Goal: Task Accomplishment & Management: Manage account settings

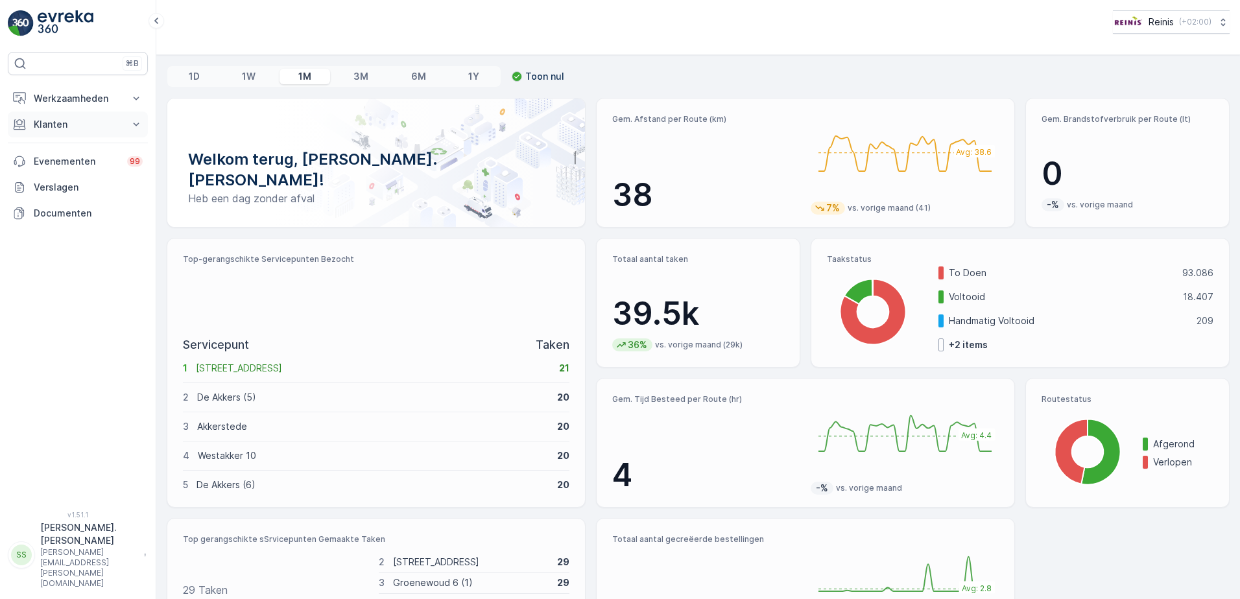
click at [58, 126] on p "Klanten" at bounding box center [78, 124] width 88 height 13
click at [54, 219] on p "Orders" at bounding box center [48, 219] width 30 height 13
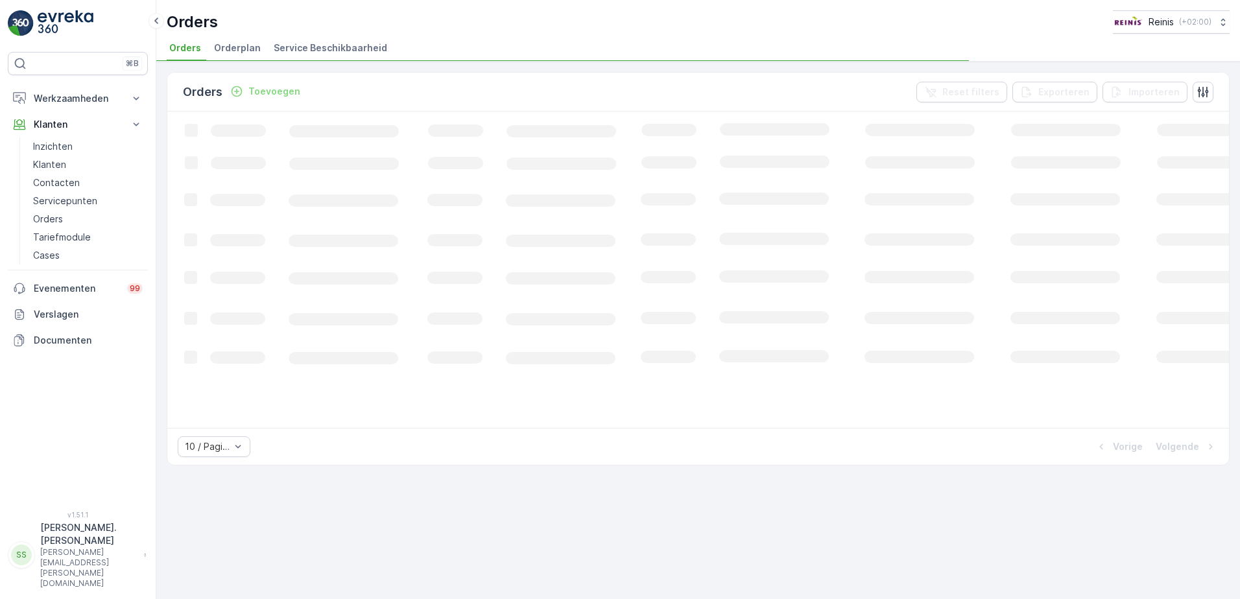
click at [264, 90] on p "Toevoegen" at bounding box center [274, 91] width 52 height 13
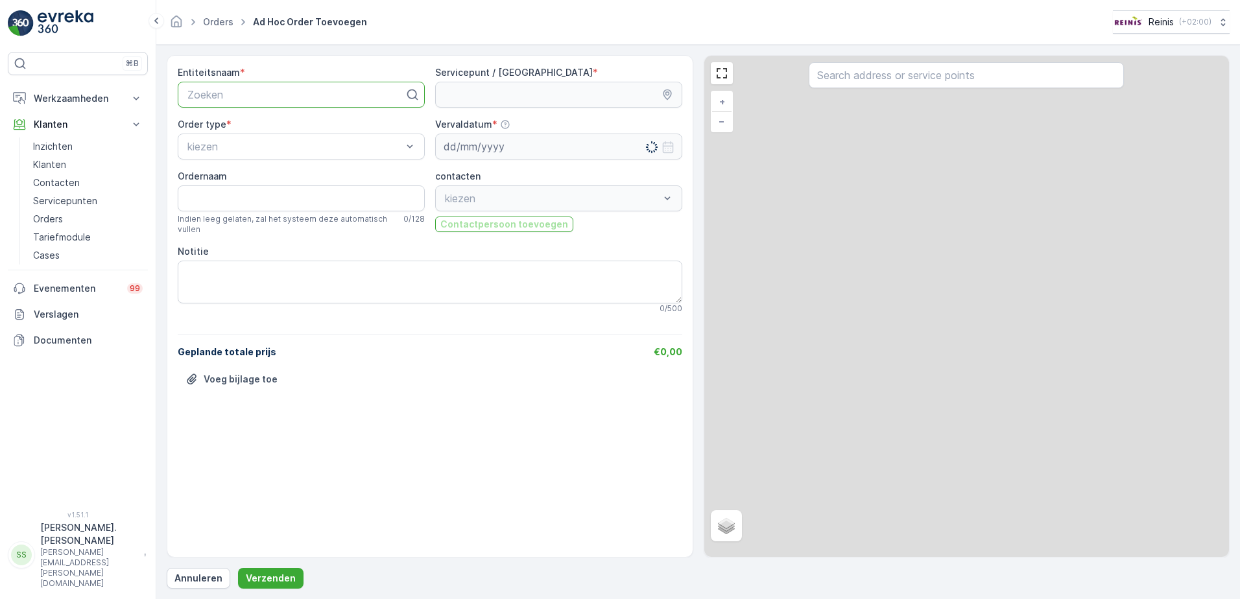
click at [287, 86] on div "Zoeken" at bounding box center [301, 95] width 247 height 26
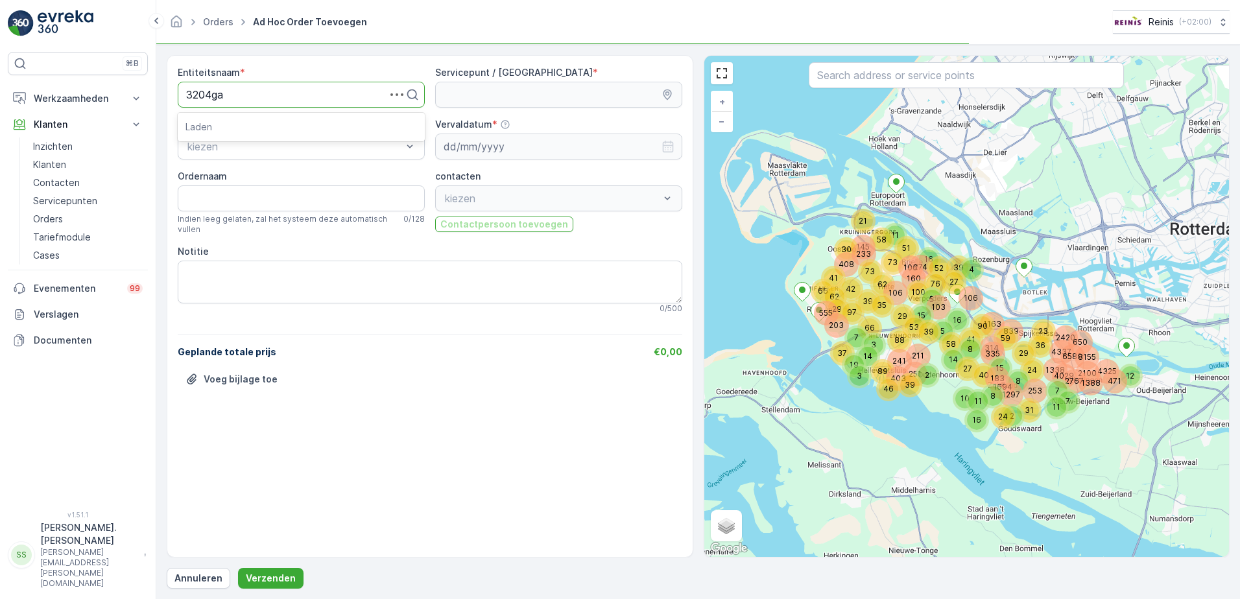
type input "3204ga8"
drag, startPoint x: 225, startPoint y: 127, endPoint x: 237, endPoint y: 131, distance: 12.3
click at [232, 130] on span "3204GA8" at bounding box center [209, 127] width 47 height 12
click at [278, 280] on textarea "Notitie" at bounding box center [430, 282] width 505 height 43
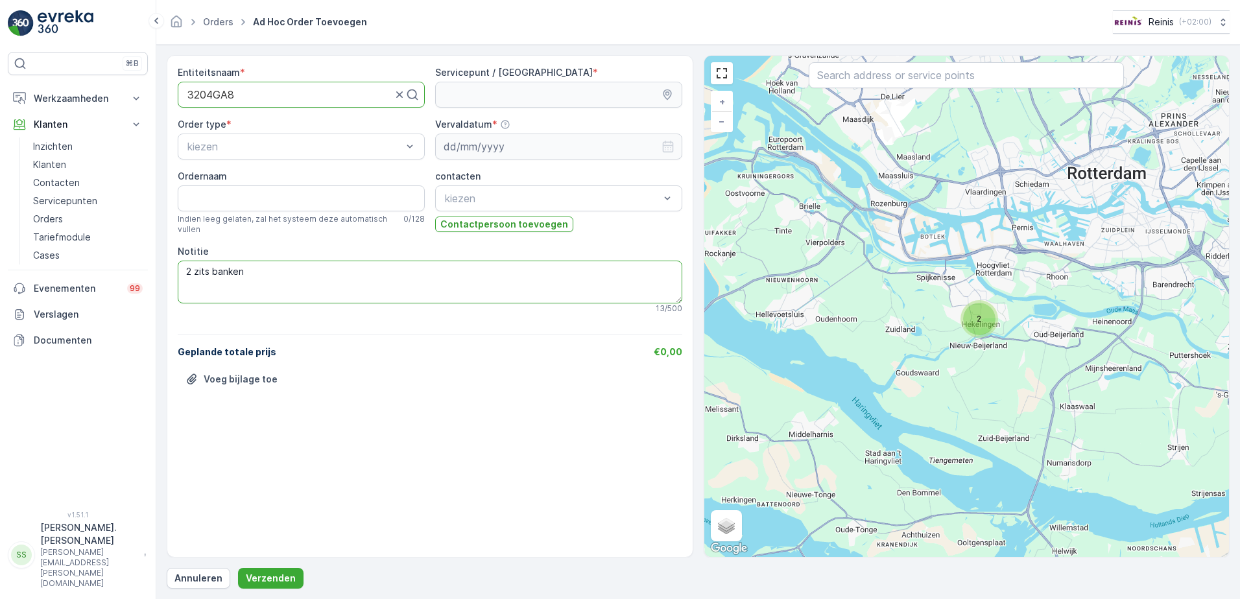
type textarea "2 zits banken"
click at [213, 305] on span "Grofvuil" at bounding box center [204, 311] width 37 height 12
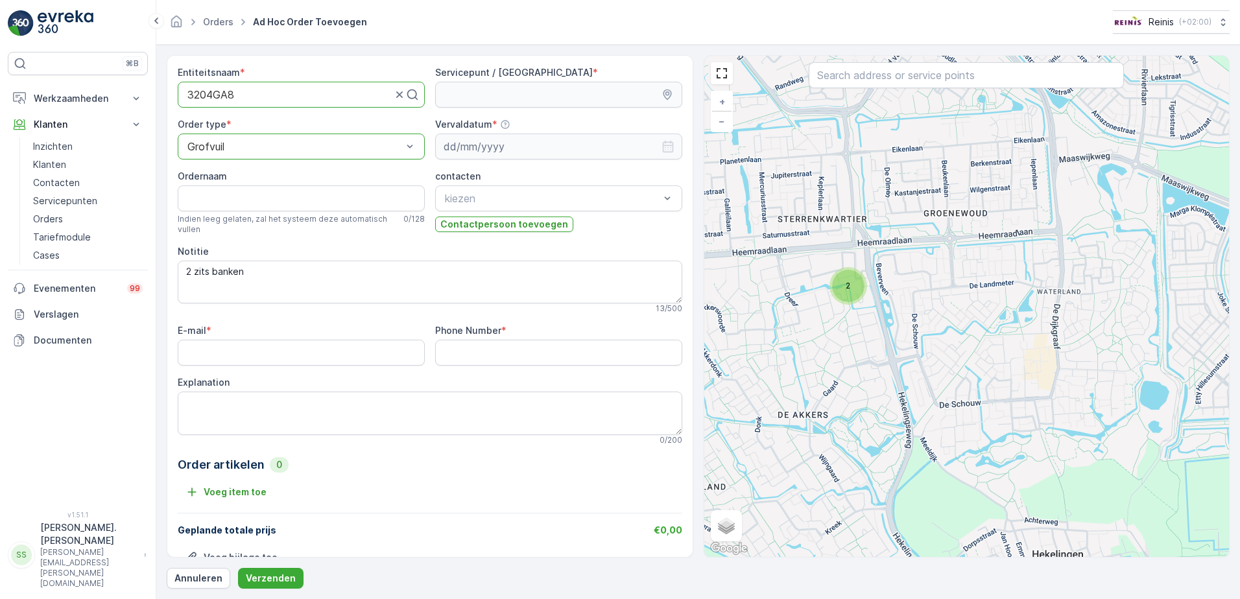
click at [855, 283] on div "2" at bounding box center [848, 286] width 32 height 32
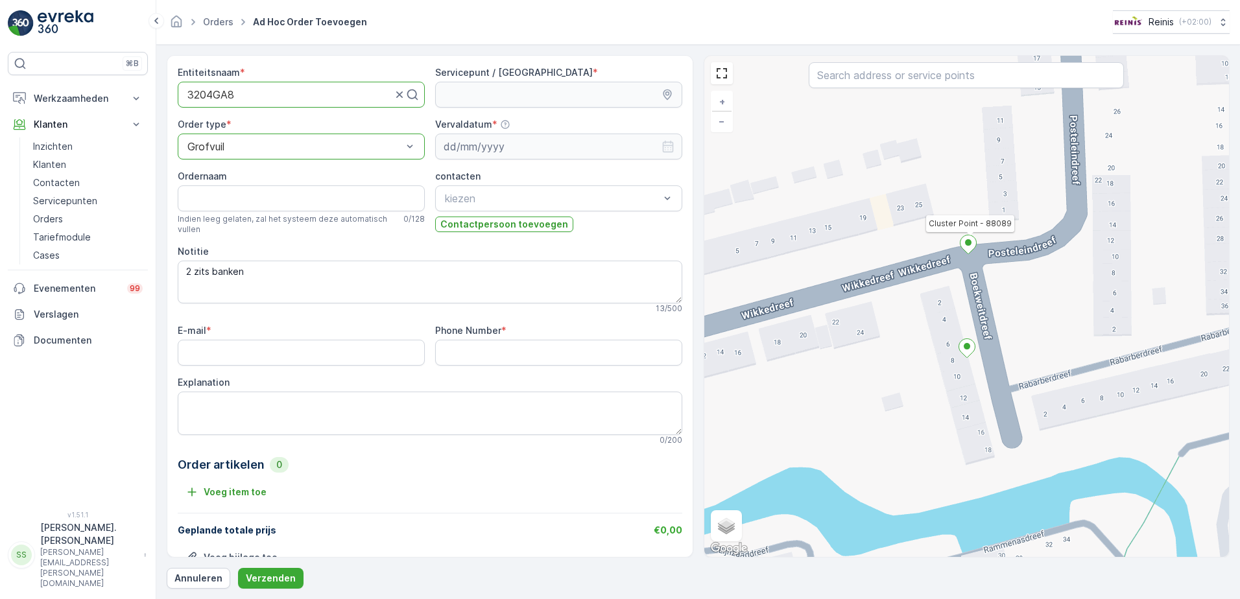
click at [972, 241] on icon at bounding box center [968, 244] width 16 height 19
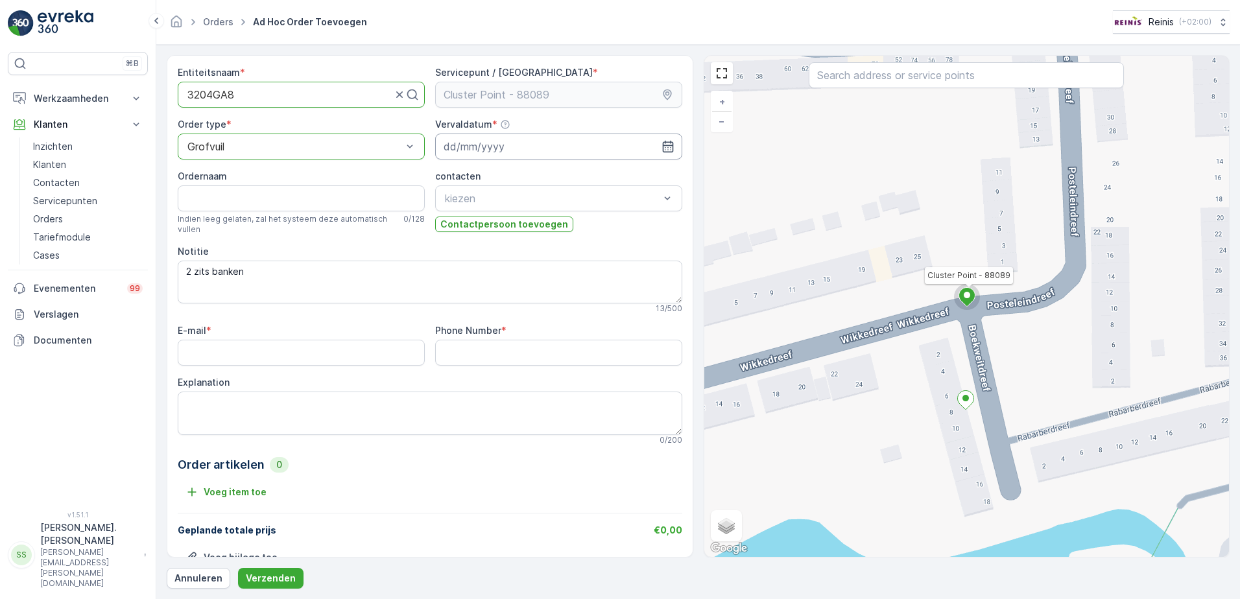
click at [480, 145] on input at bounding box center [558, 147] width 247 height 26
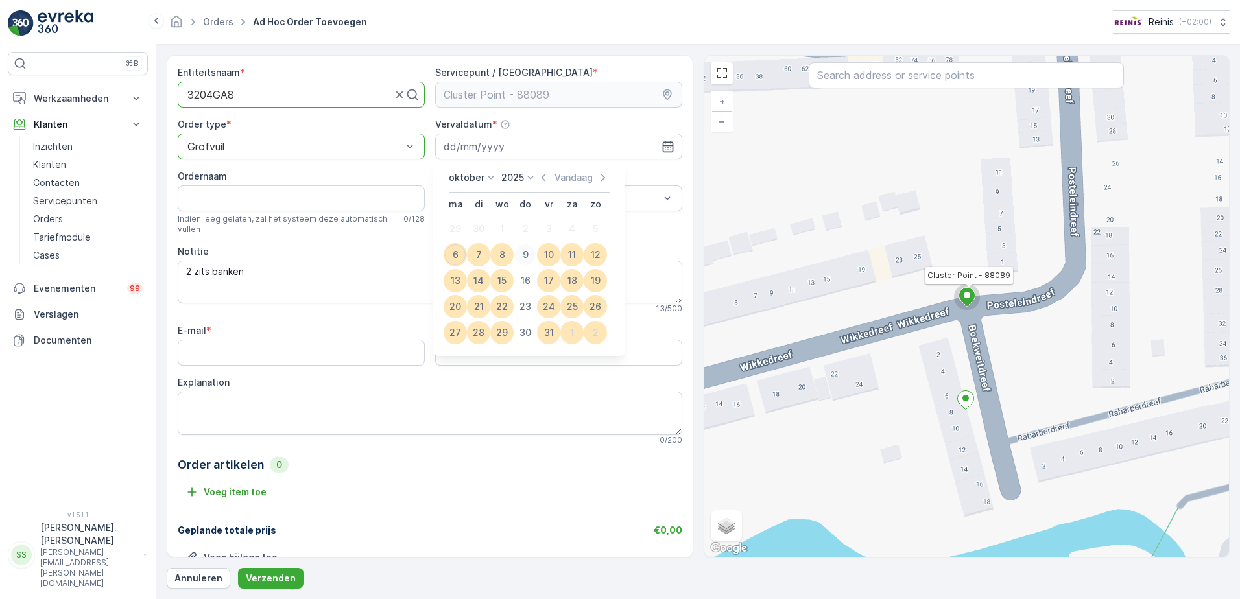
click at [526, 256] on div "9" at bounding box center [525, 255] width 21 height 21
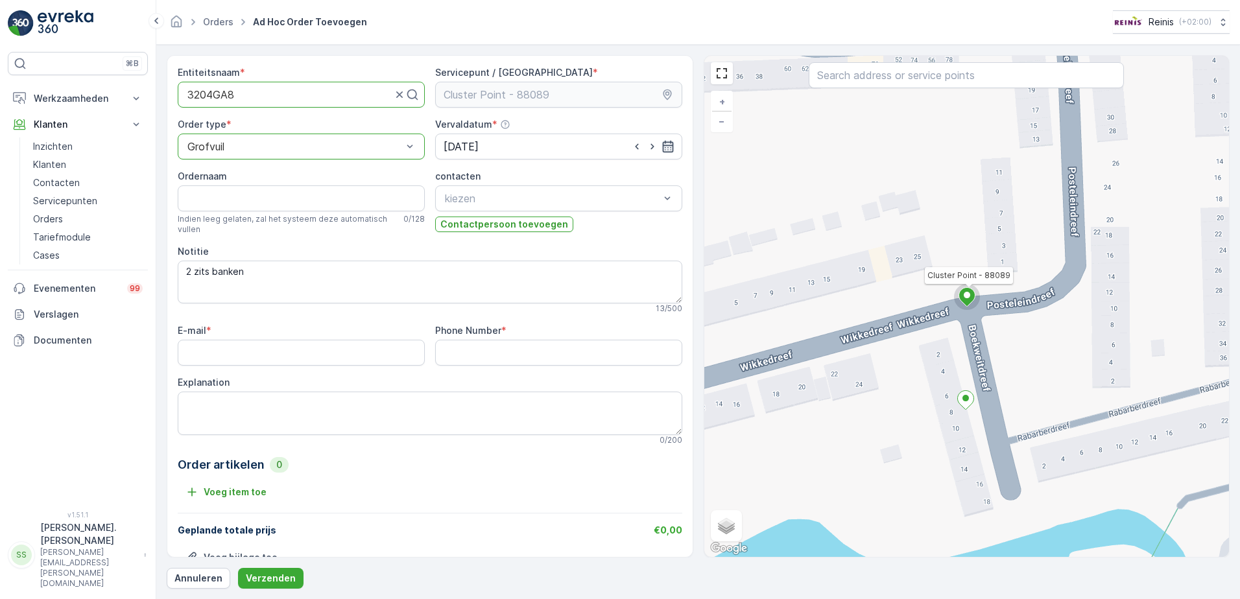
click at [662, 143] on icon "button" at bounding box center [668, 146] width 13 height 13
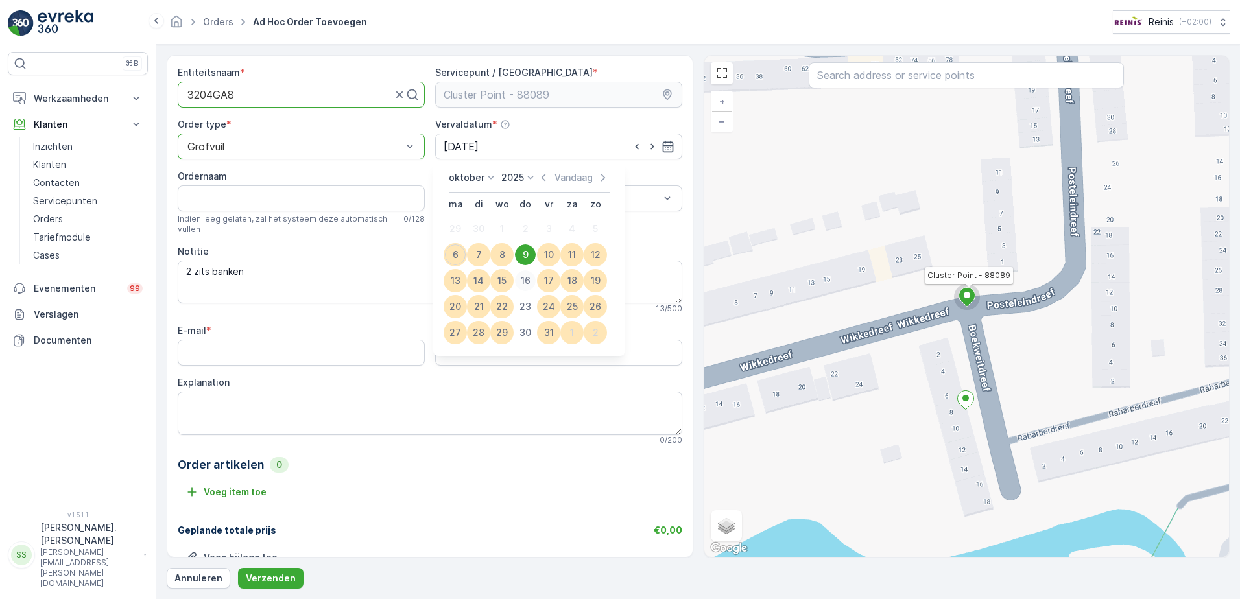
click at [525, 280] on div "16" at bounding box center [525, 280] width 21 height 21
type input "[DATE]"
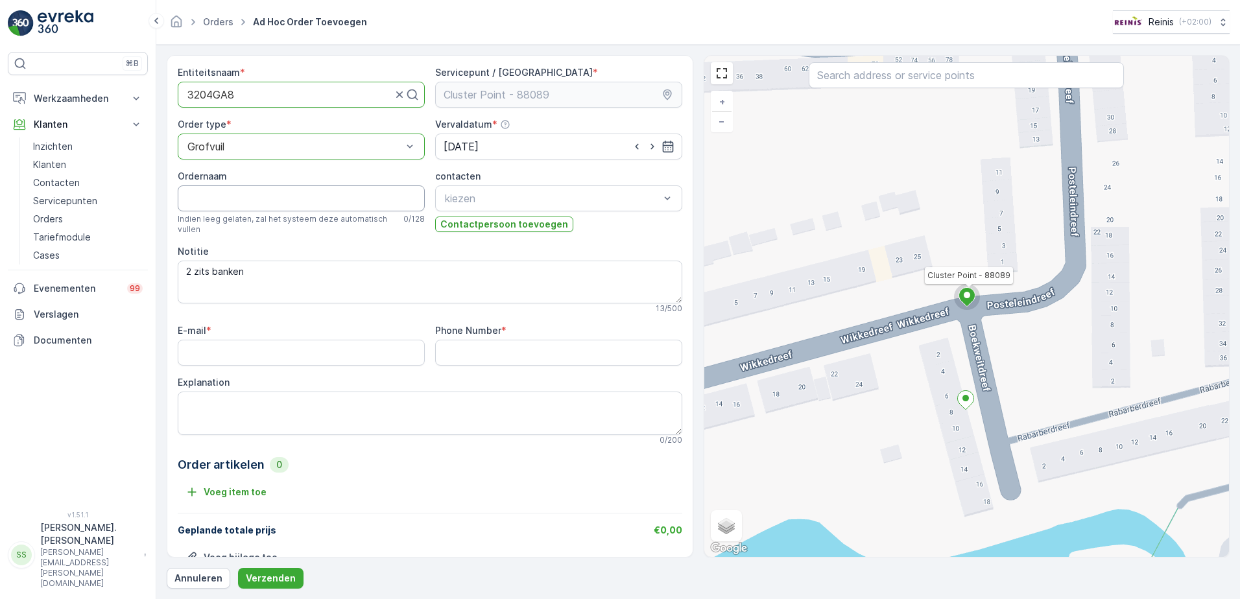
click at [212, 198] on input "Ordernaam" at bounding box center [301, 199] width 247 height 26
type input "boekweitdreef 8"
click at [272, 268] on textarea "2 zits banken" at bounding box center [430, 279] width 505 height 43
click at [205, 285] on textarea "2 zits banken=1m3" at bounding box center [430, 279] width 505 height 43
click at [317, 260] on textarea "2 zits banken=1m3" at bounding box center [430, 279] width 505 height 43
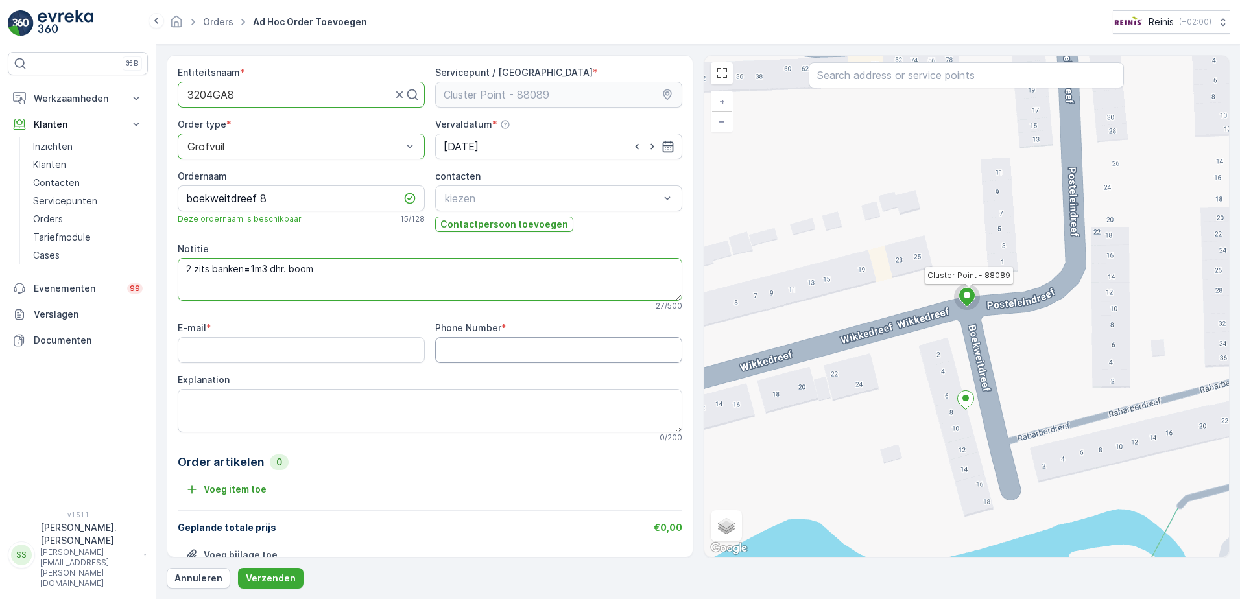
type textarea "2 zits banken=1m3 dhr. boom"
click at [451, 343] on Number "Phone Number" at bounding box center [558, 350] width 247 height 26
type Number "0624506399"
click at [245, 352] on input "E-mail" at bounding box center [301, 350] width 247 height 26
type input "[EMAIL_ADDRESS][DOMAIN_NAME]"
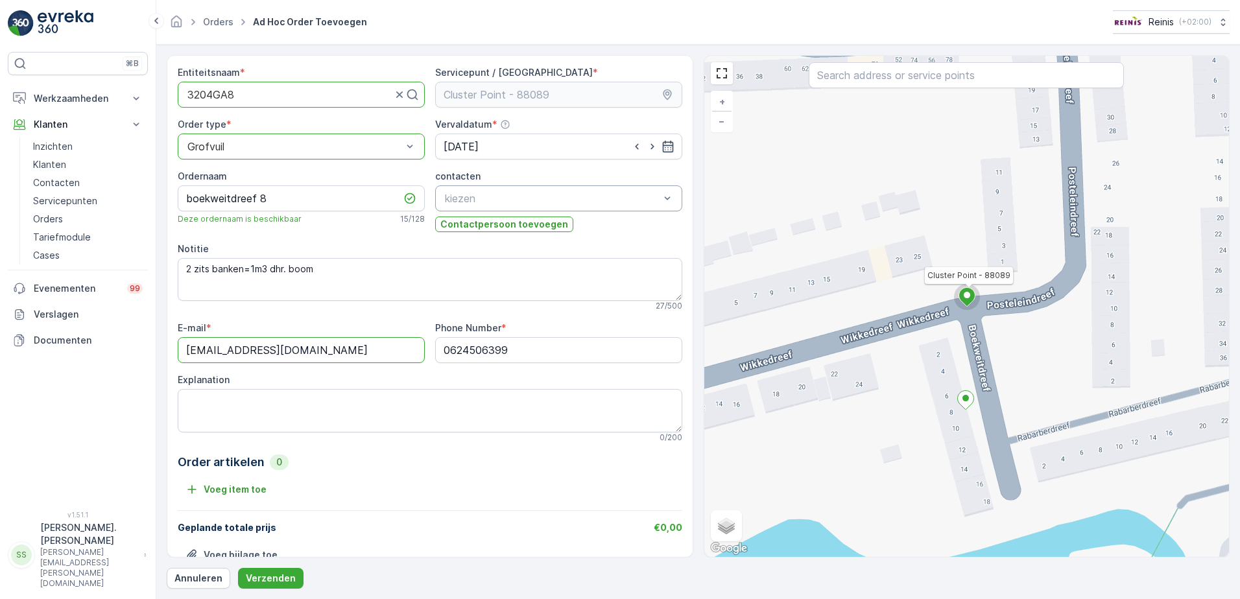
click at [665, 191] on div at bounding box center [667, 198] width 13 height 25
click at [514, 232] on p "Geen resultaten gevonden" at bounding box center [559, 230] width 232 height 13
click at [195, 270] on textarea "2 zits banken=1m3 dhr. boom" at bounding box center [430, 279] width 505 height 43
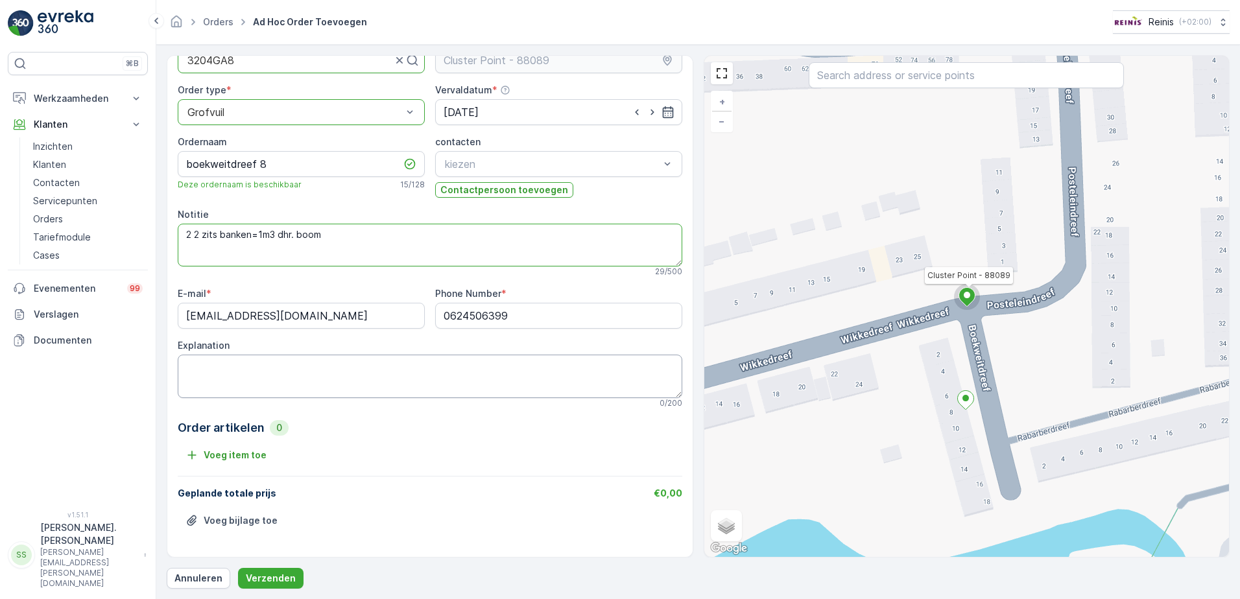
type textarea "2 2 zits banken=1m3 dhr. boom"
click at [317, 372] on textarea "Explanation" at bounding box center [430, 376] width 505 height 43
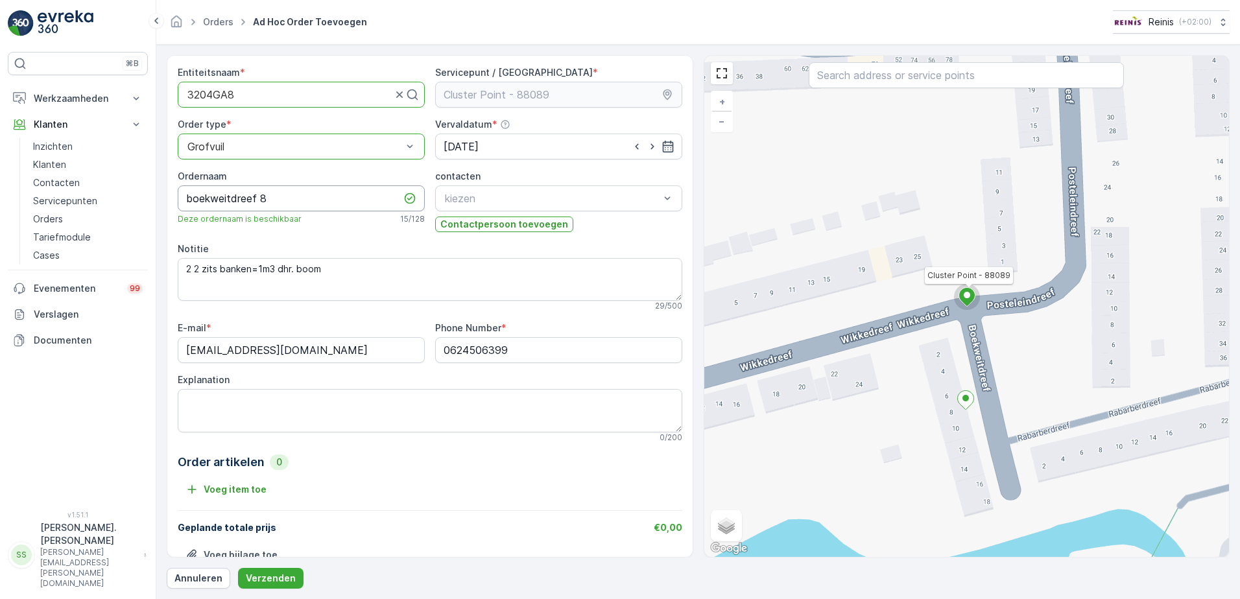
click at [193, 198] on input "boekweitdreef 8" at bounding box center [301, 199] width 247 height 26
type input "Boekweitdreef 8"
click at [270, 569] on button "Verzenden" at bounding box center [271, 578] width 66 height 21
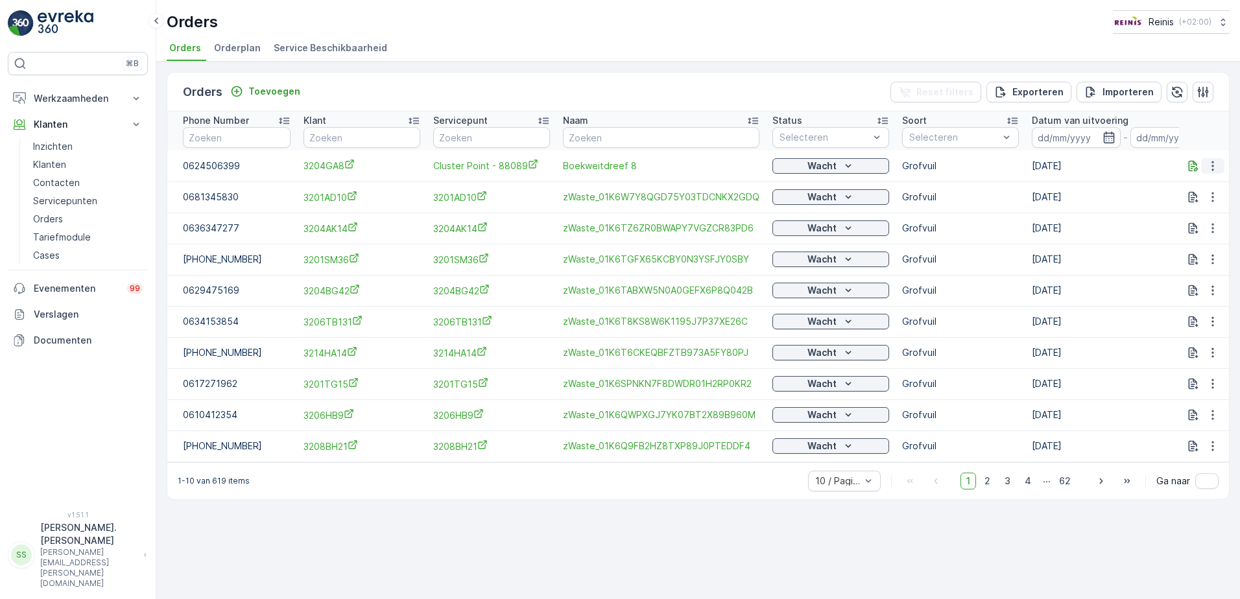
click at [1210, 167] on icon "button" at bounding box center [1212, 166] width 13 height 13
click at [1210, 164] on icon "button" at bounding box center [1212, 166] width 13 height 13
click at [1158, 179] on span "Toon meer details" at bounding box center [1169, 185] width 79 height 13
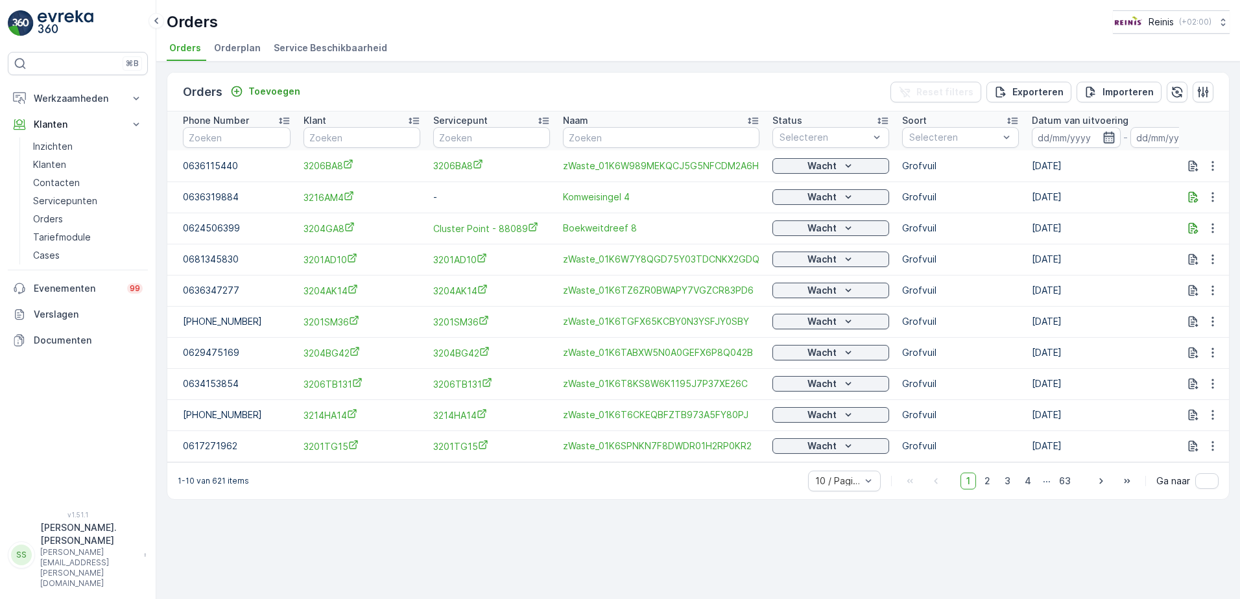
click at [1104, 133] on icon "button" at bounding box center [1108, 138] width 11 height 12
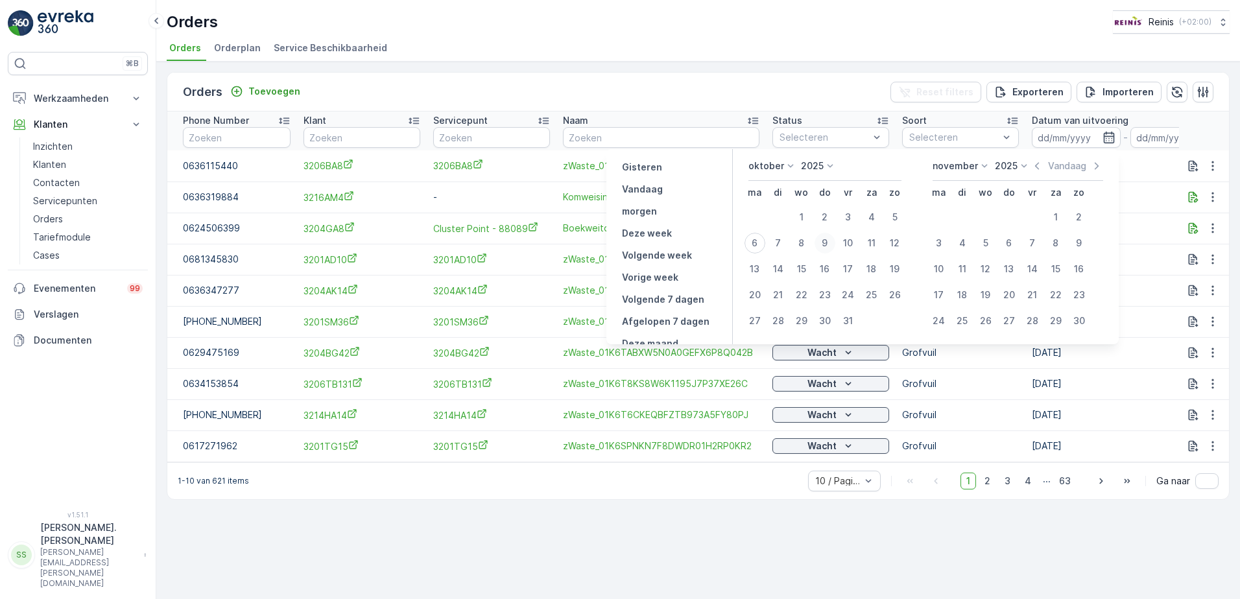
click at [829, 245] on div "9" at bounding box center [825, 243] width 21 height 21
type input "[DATE]"
click at [825, 241] on div "9" at bounding box center [825, 243] width 21 height 21
type input "[DATE]"
click at [466, 136] on input "text" at bounding box center [491, 137] width 117 height 21
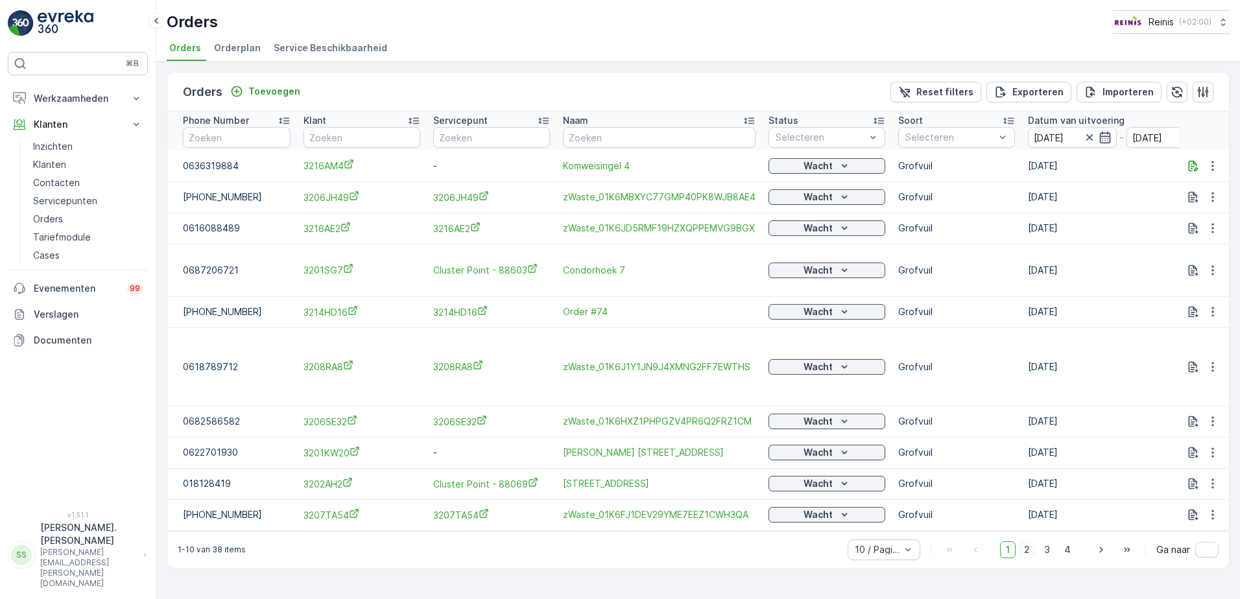
click at [1030, 543] on span "2" at bounding box center [1027, 550] width 18 height 17
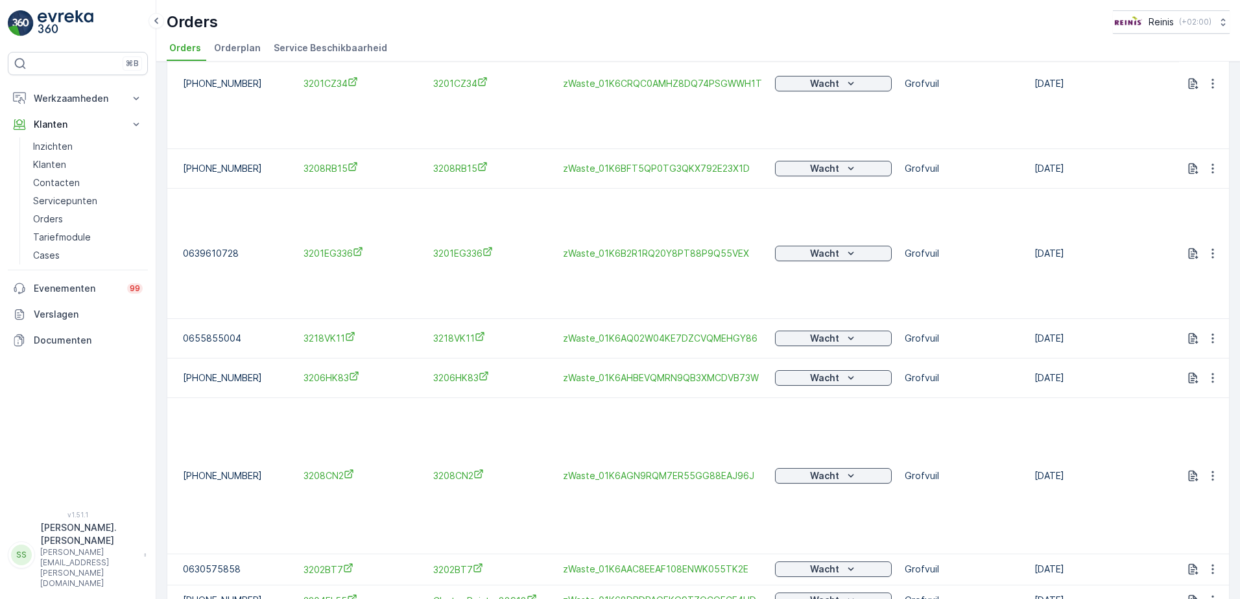
scroll to position [254, 0]
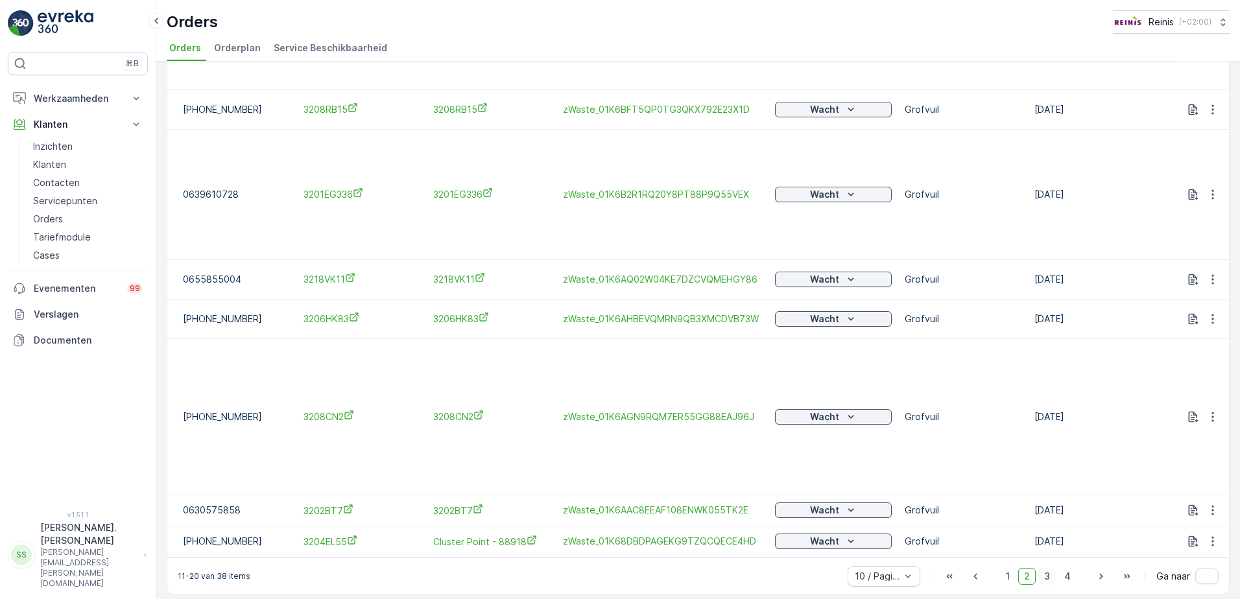
click at [1041, 568] on span "3" at bounding box center [1047, 576] width 18 height 17
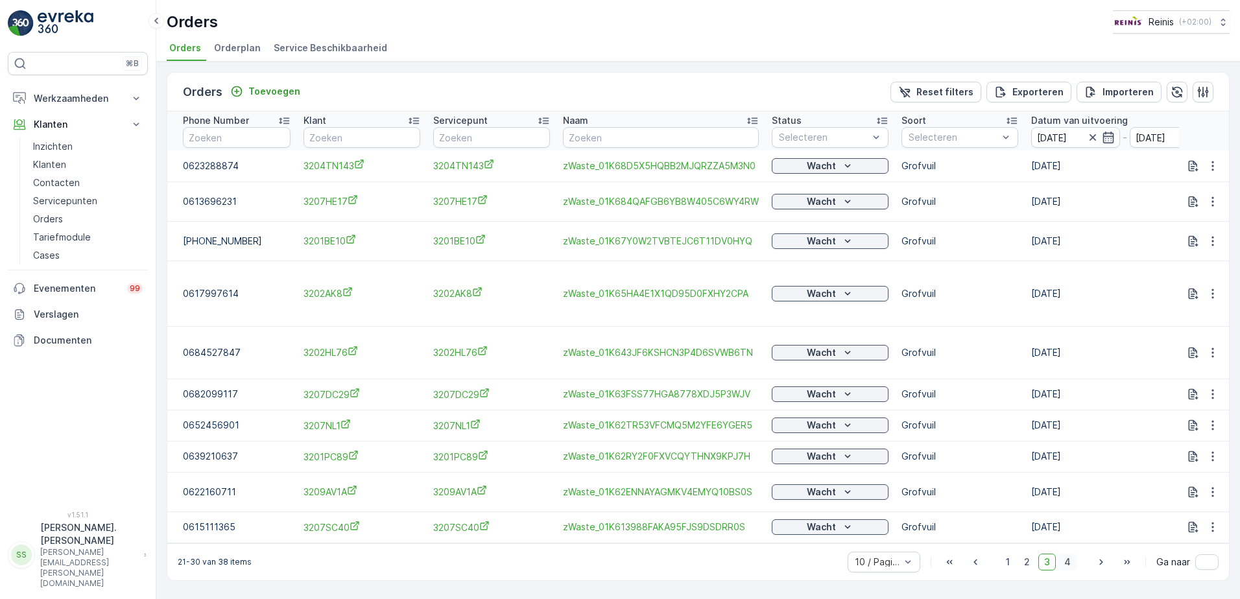
click at [1070, 561] on span "4" at bounding box center [1068, 562] width 18 height 17
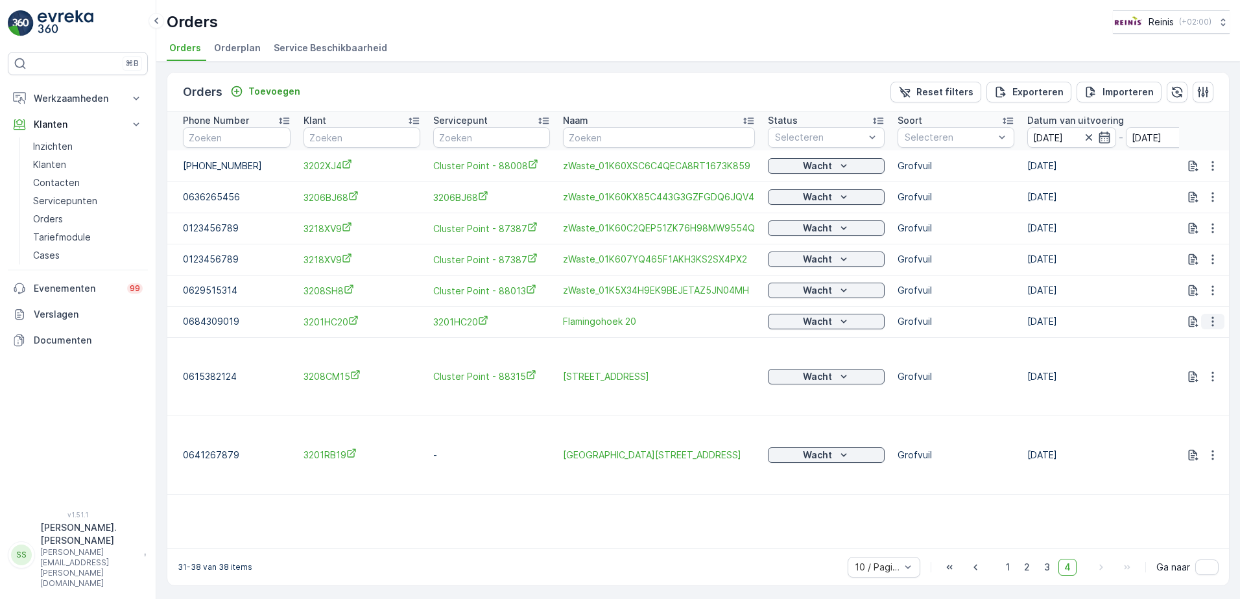
click at [1217, 322] on icon "button" at bounding box center [1212, 321] width 13 height 13
click at [1192, 342] on span "Toon meer details" at bounding box center [1169, 341] width 79 height 13
click at [1214, 320] on icon "button" at bounding box center [1212, 321] width 13 height 13
click at [1193, 341] on span "Toon meer details" at bounding box center [1169, 341] width 79 height 13
click at [1210, 318] on icon "button" at bounding box center [1212, 321] width 13 height 13
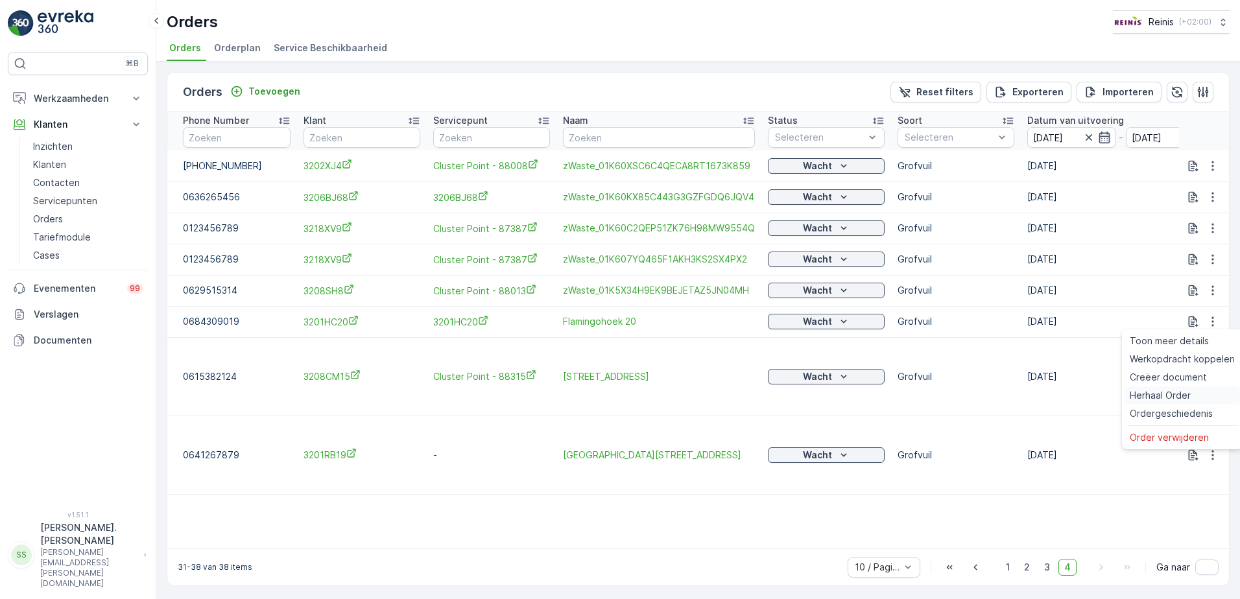
click at [1181, 394] on span "Herhaal Order" at bounding box center [1160, 395] width 61 height 13
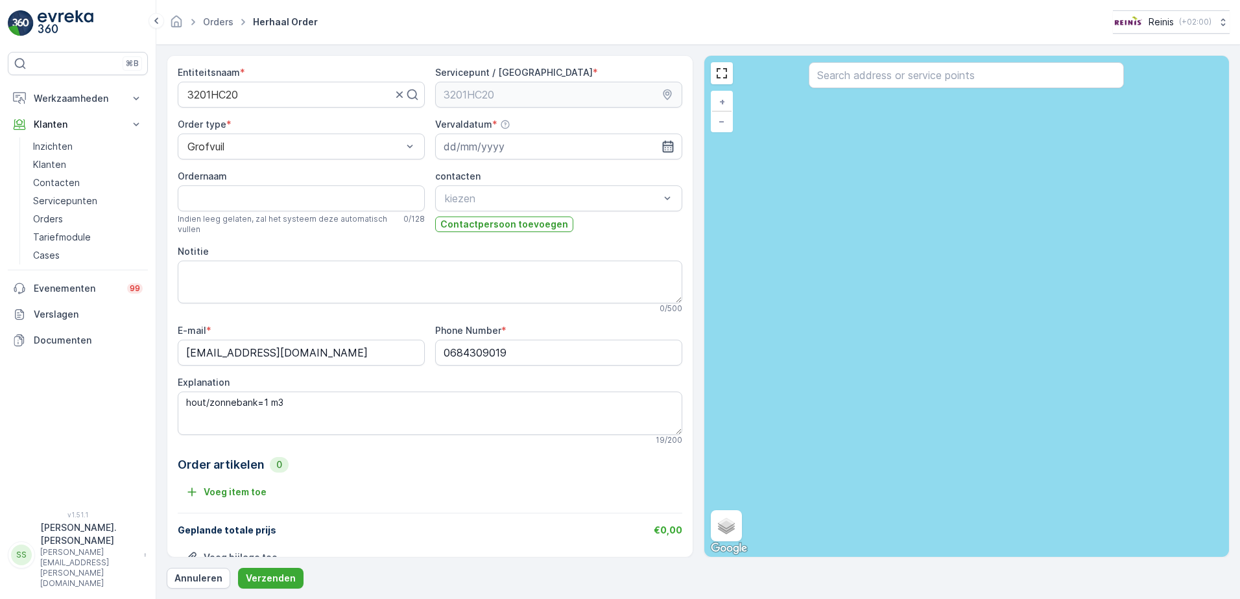
click at [662, 141] on icon "button" at bounding box center [667, 147] width 11 height 12
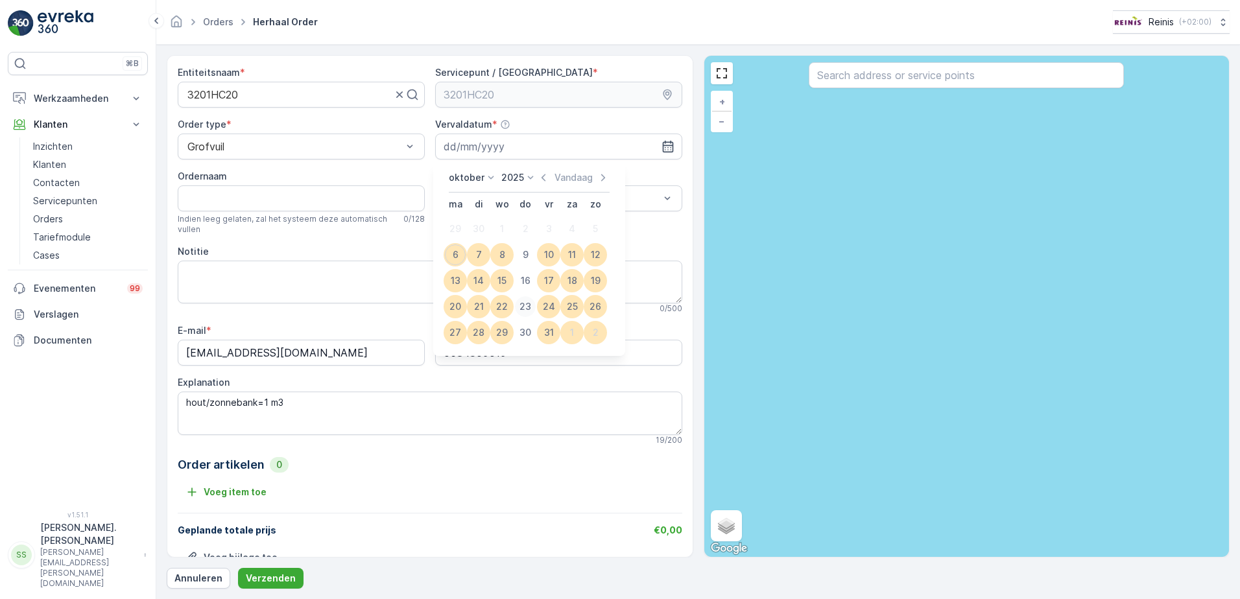
click at [528, 302] on div "23" at bounding box center [525, 306] width 21 height 21
type input "[DATE]"
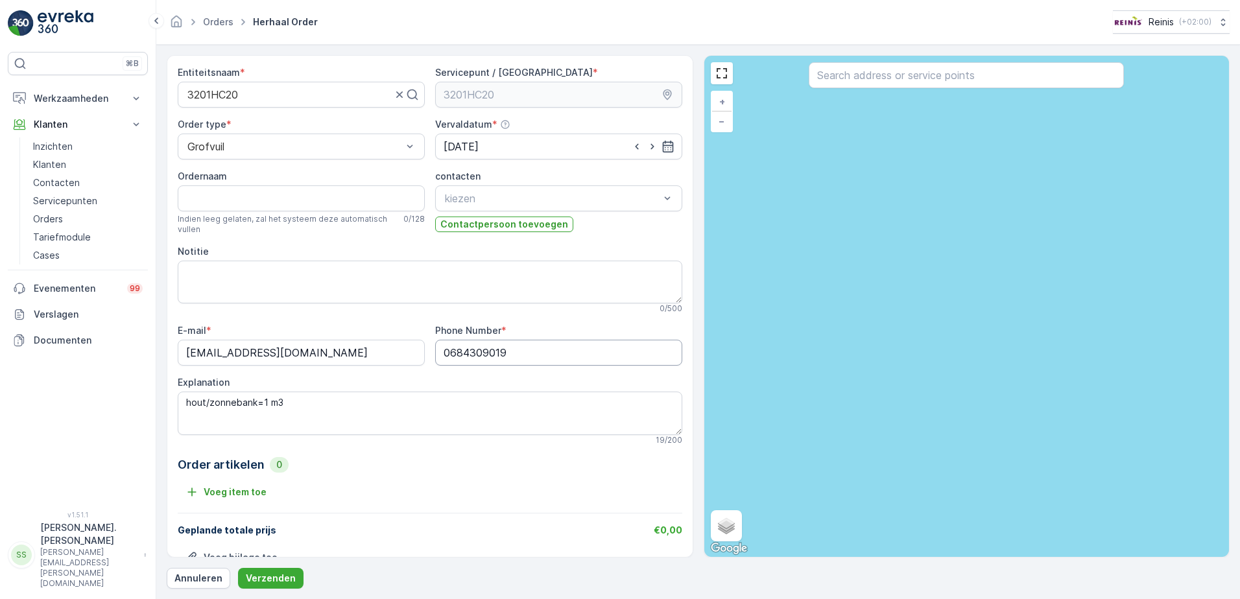
scroll to position [37, 0]
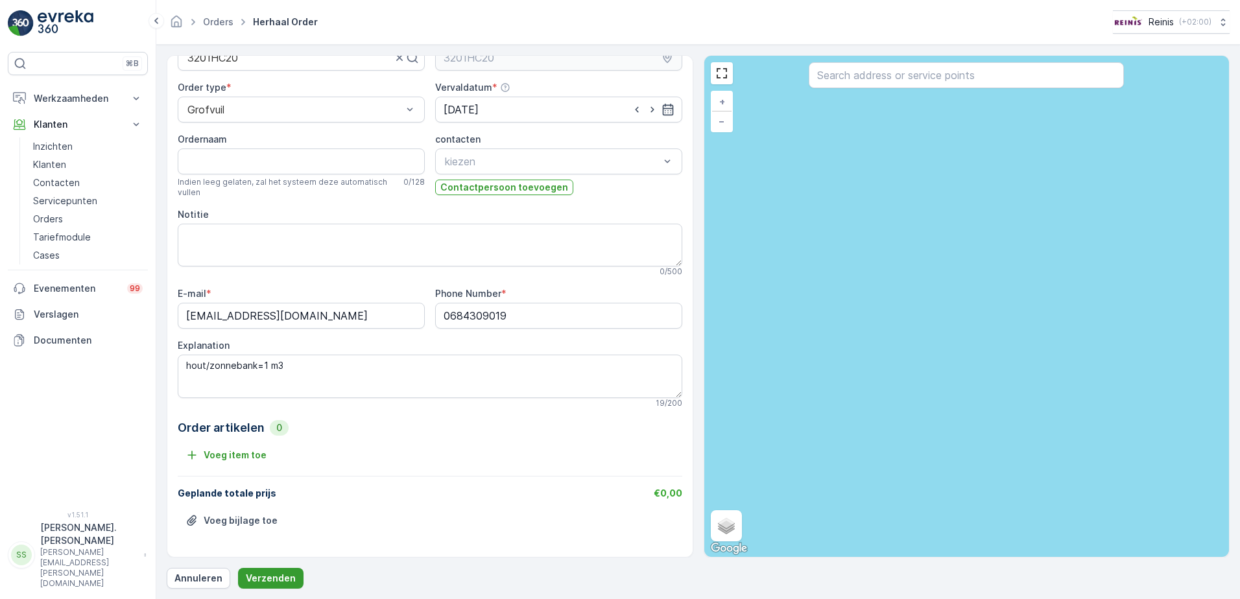
click at [289, 578] on p "Verzenden" at bounding box center [271, 578] width 50 height 13
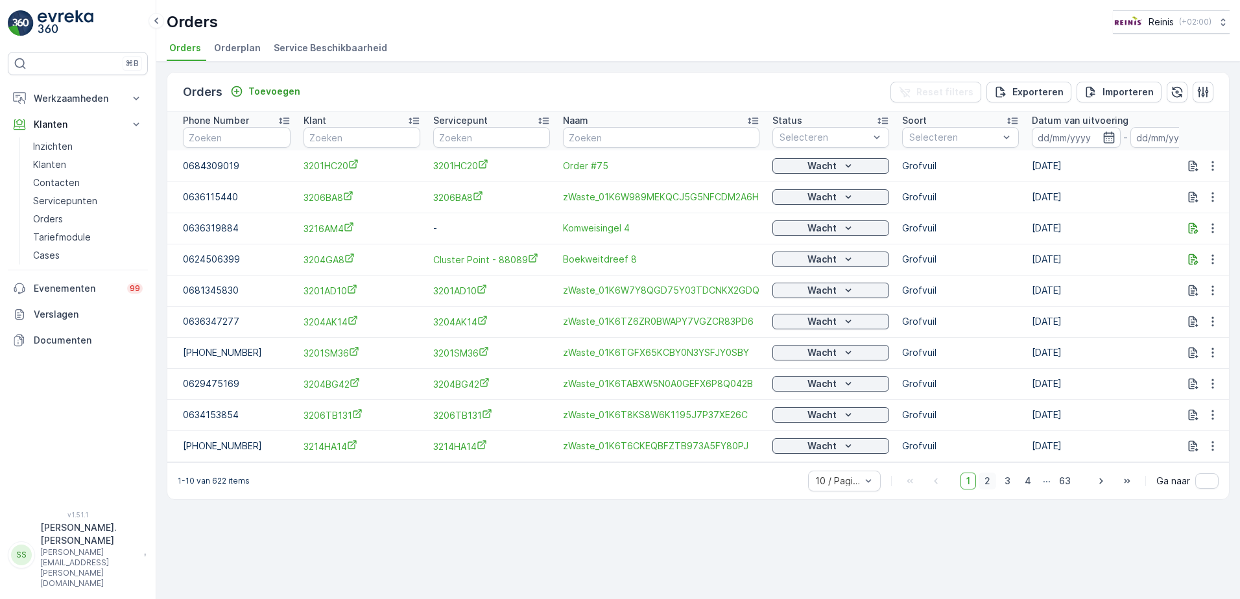
click at [987, 488] on span "2" at bounding box center [988, 481] width 18 height 17
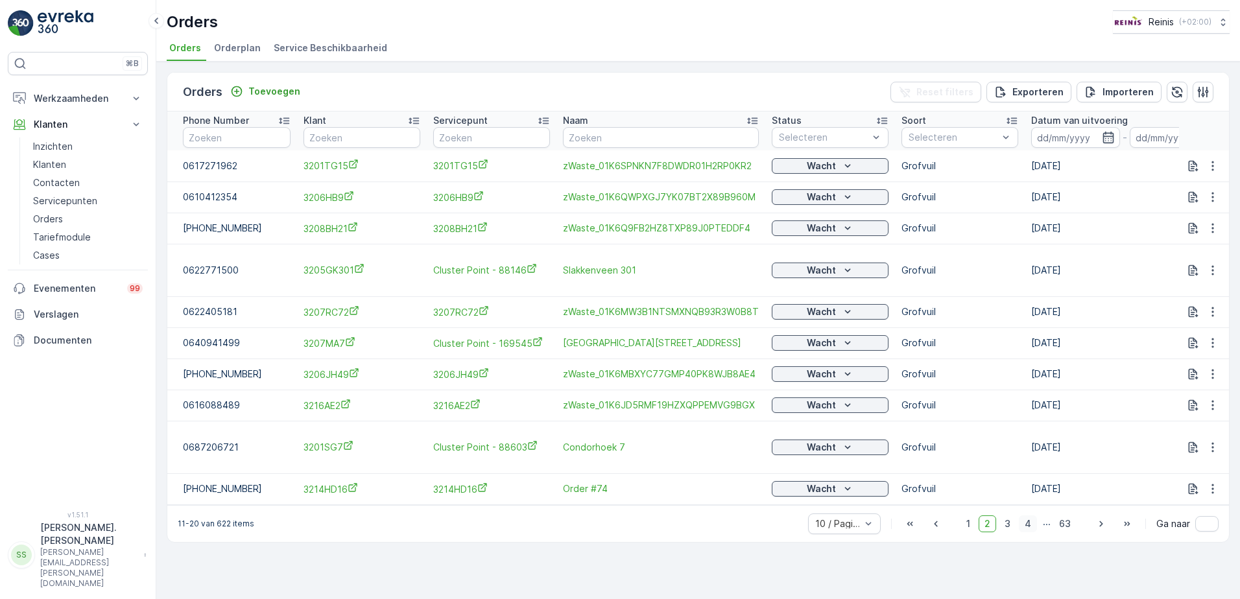
click at [1032, 523] on span "4" at bounding box center [1028, 524] width 18 height 17
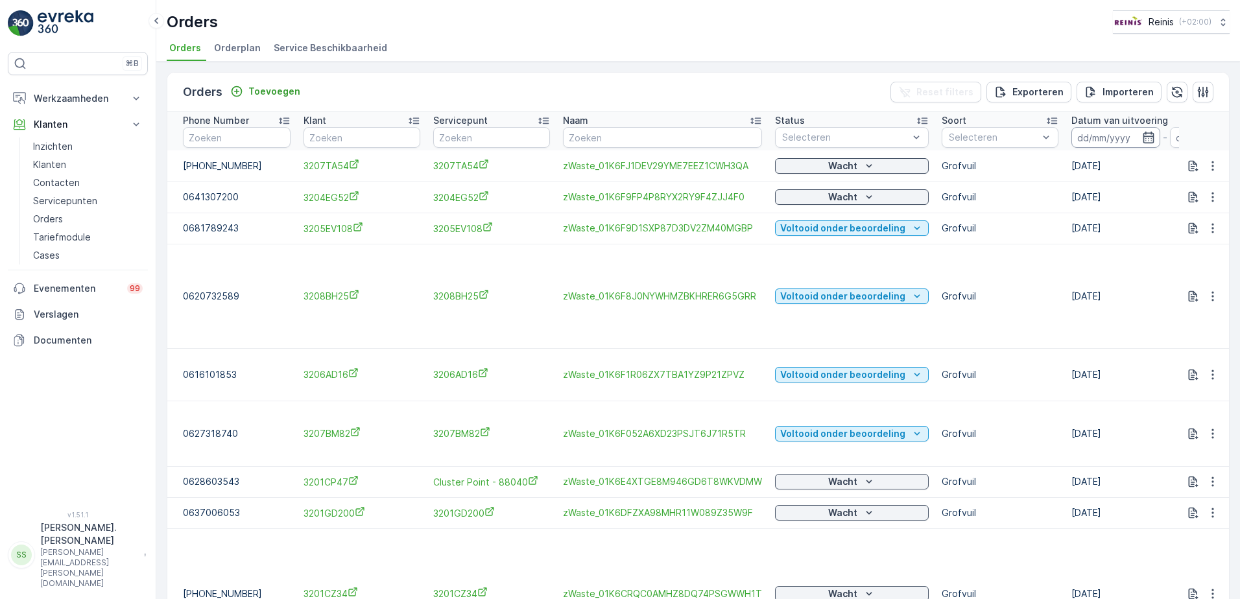
click at [1097, 138] on input at bounding box center [1116, 137] width 89 height 21
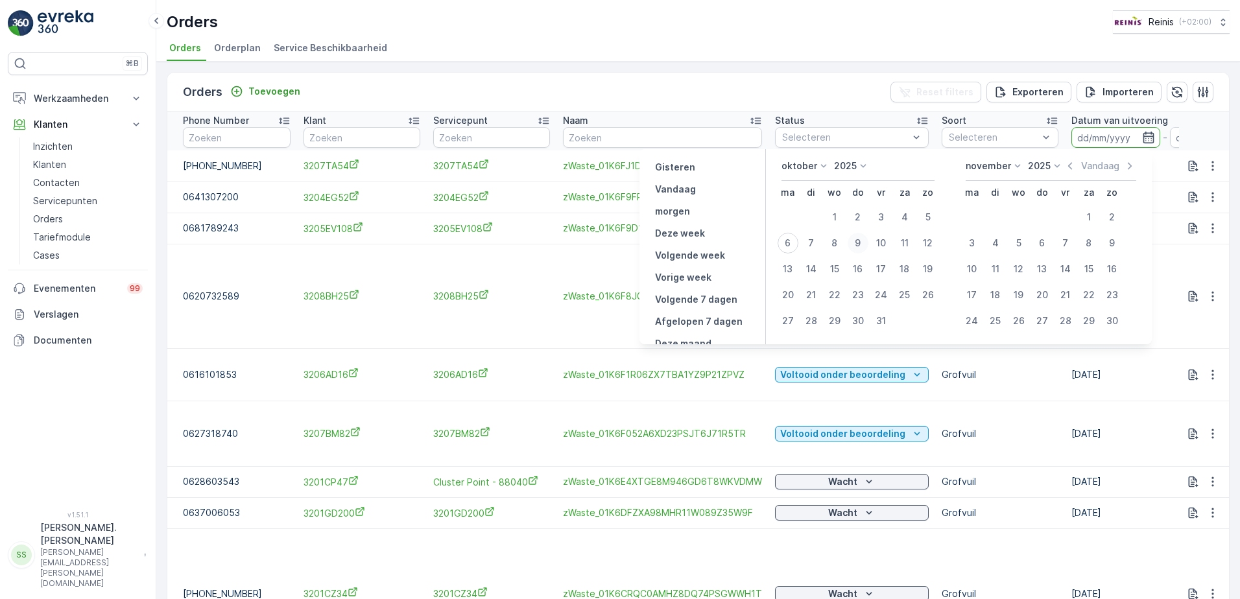
click at [860, 241] on div "9" at bounding box center [858, 243] width 21 height 21
type input "[DATE]"
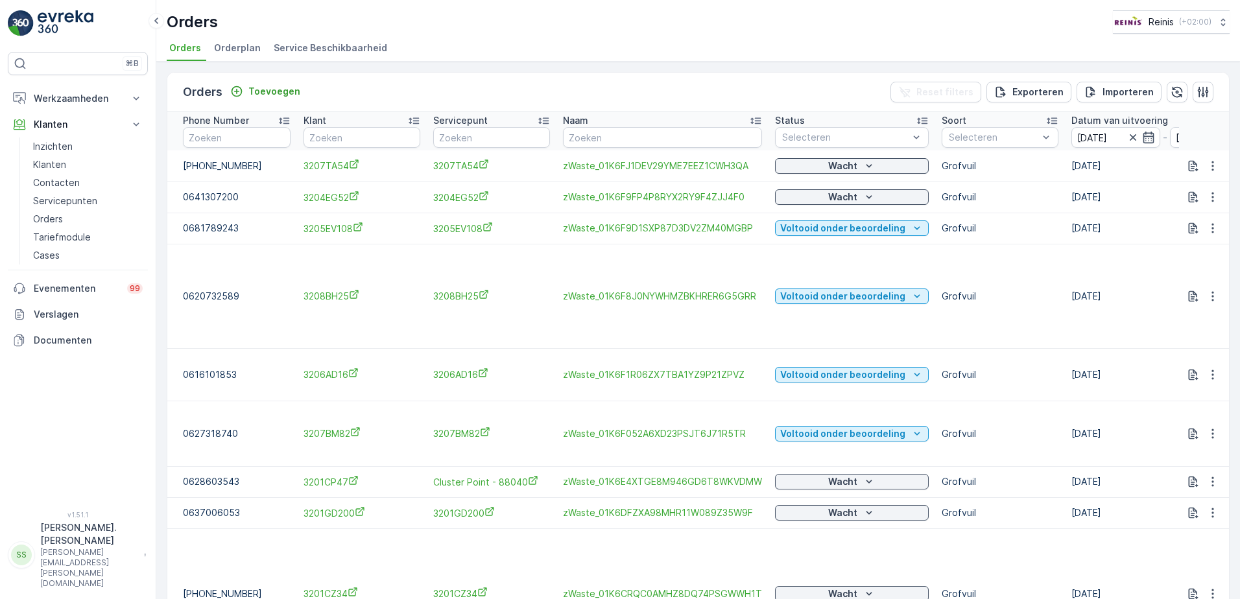
click at [1020, 497] on td "Grofvuil" at bounding box center [1000, 512] width 130 height 31
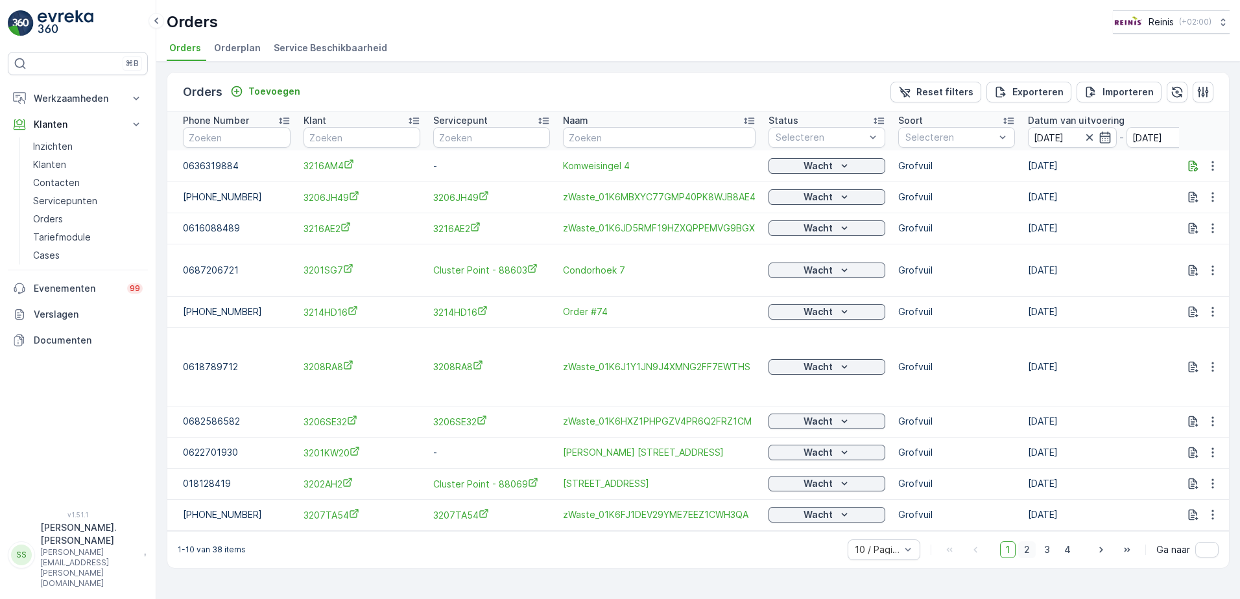
click at [1031, 542] on span "2" at bounding box center [1027, 550] width 18 height 17
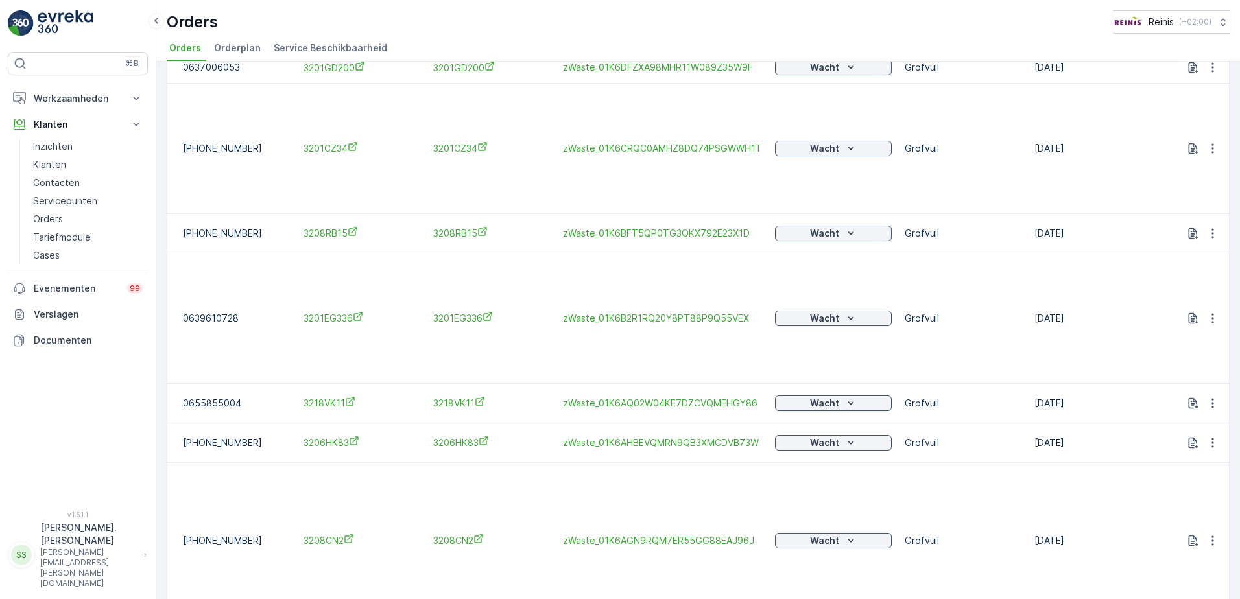
scroll to position [254, 0]
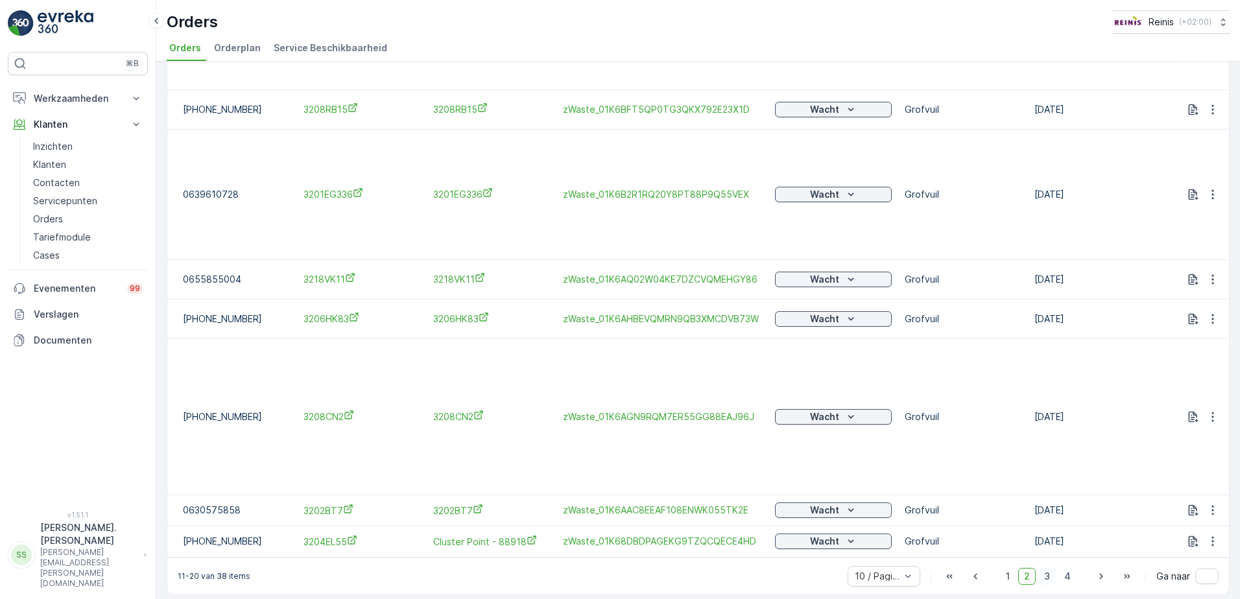
click at [1046, 569] on span "3" at bounding box center [1047, 576] width 18 height 17
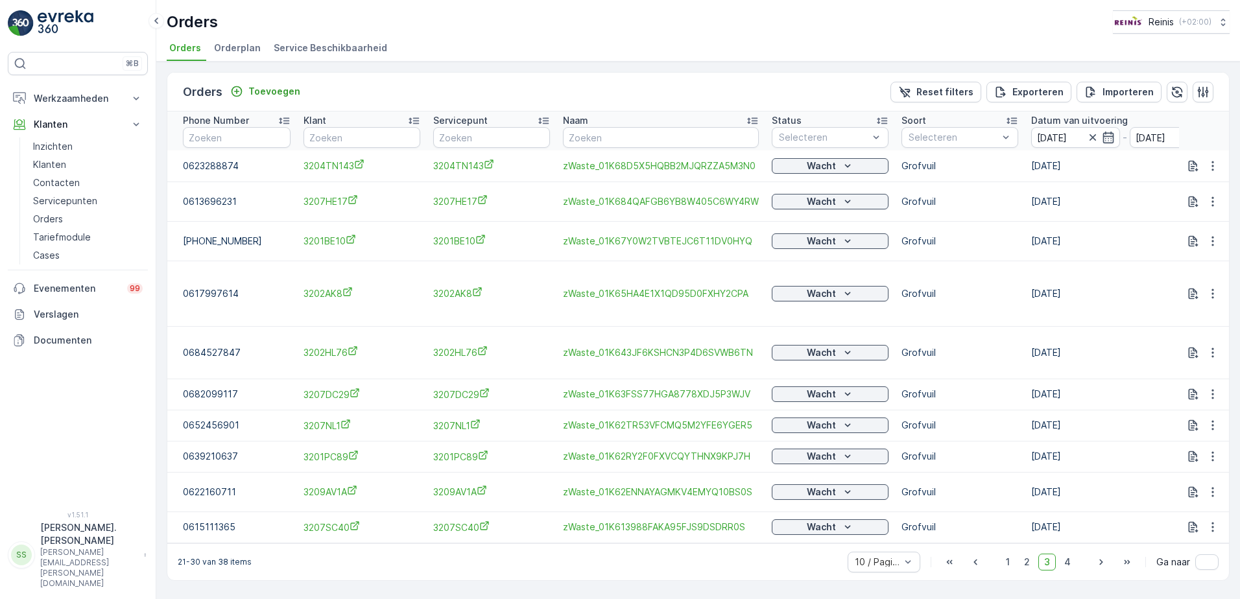
drag, startPoint x: 1072, startPoint y: 560, endPoint x: 1061, endPoint y: 486, distance: 74.7
click at [1073, 561] on span "4" at bounding box center [1068, 562] width 18 height 17
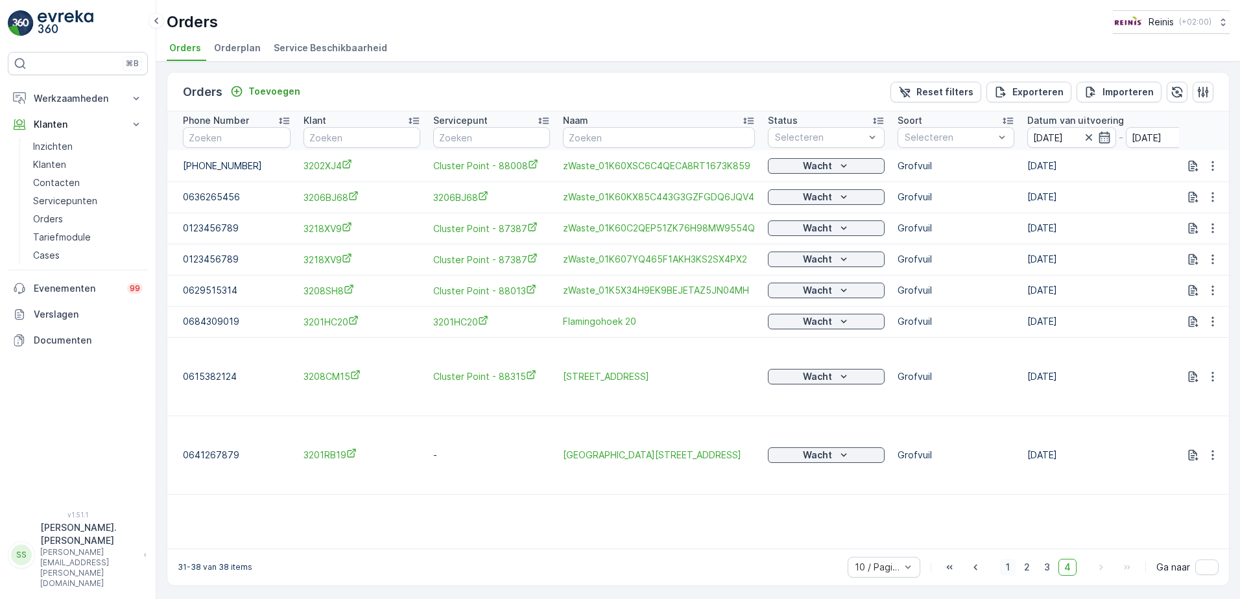
click at [1008, 566] on span "1" at bounding box center [1008, 567] width 16 height 17
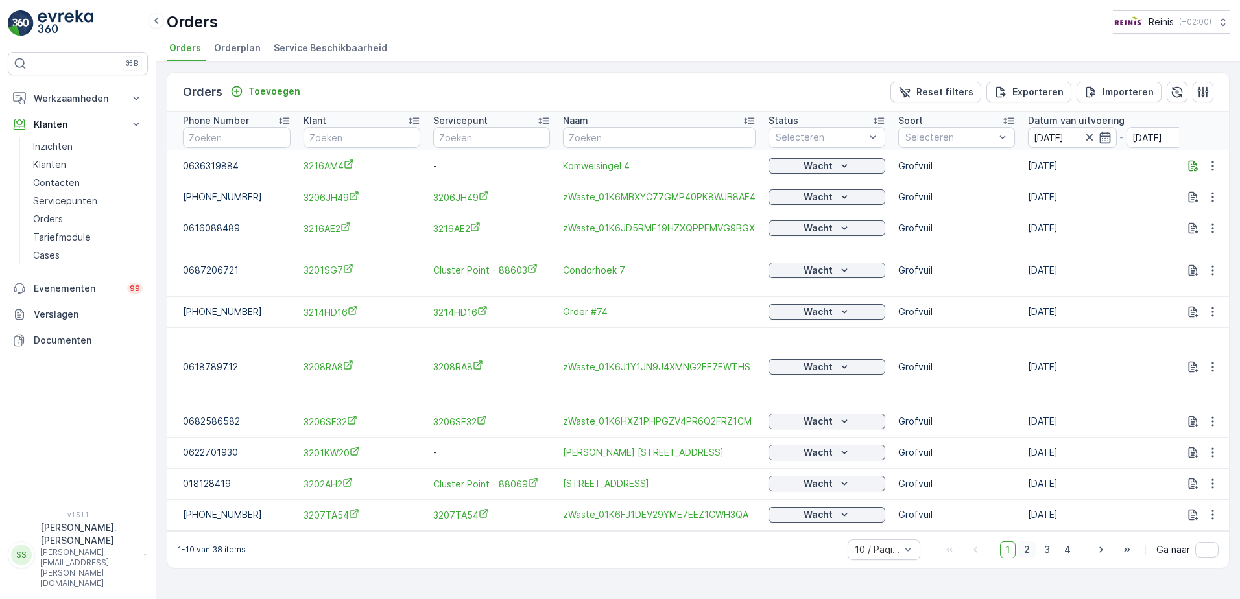
drag, startPoint x: 1028, startPoint y: 545, endPoint x: 1035, endPoint y: 540, distance: 8.8
click at [1029, 545] on span "2" at bounding box center [1027, 550] width 18 height 17
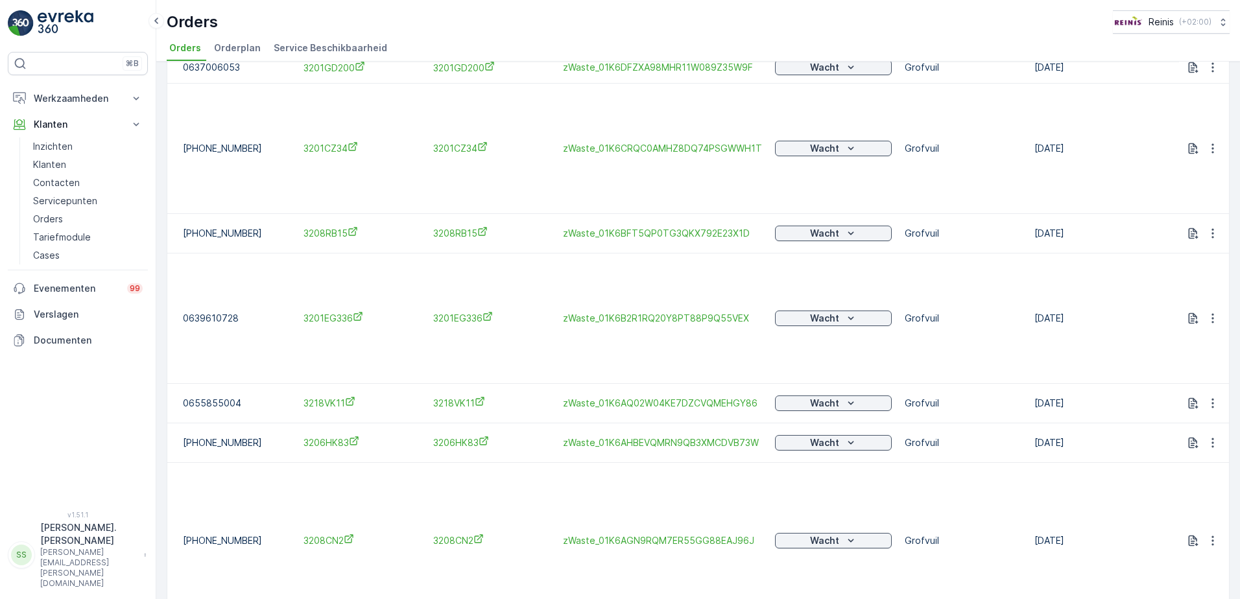
scroll to position [254, 0]
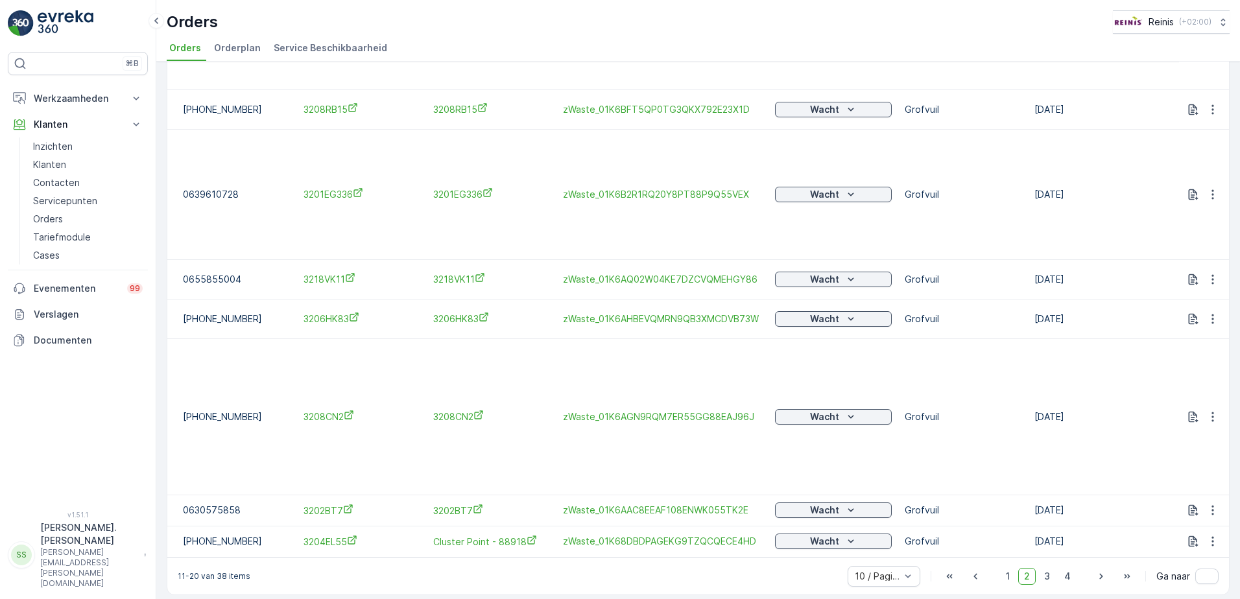
drag, startPoint x: 1043, startPoint y: 573, endPoint x: 1052, endPoint y: 557, distance: 18.6
click at [1043, 572] on span "3" at bounding box center [1047, 576] width 18 height 17
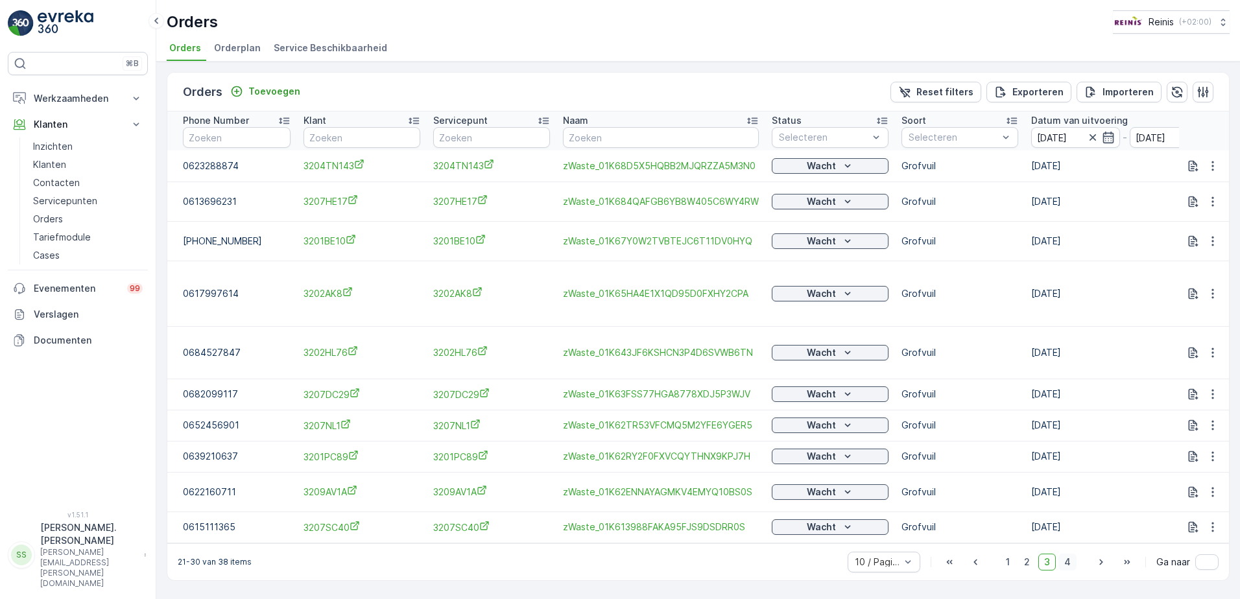
click at [1064, 559] on span "4" at bounding box center [1068, 562] width 18 height 17
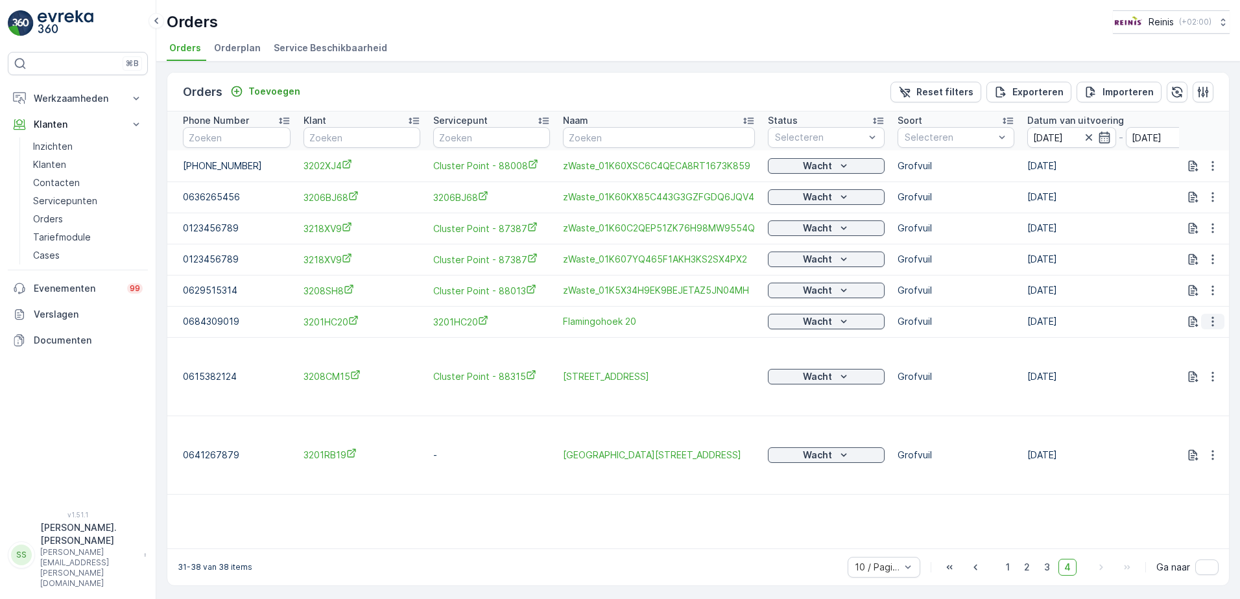
click at [1213, 319] on icon "button" at bounding box center [1212, 321] width 13 height 13
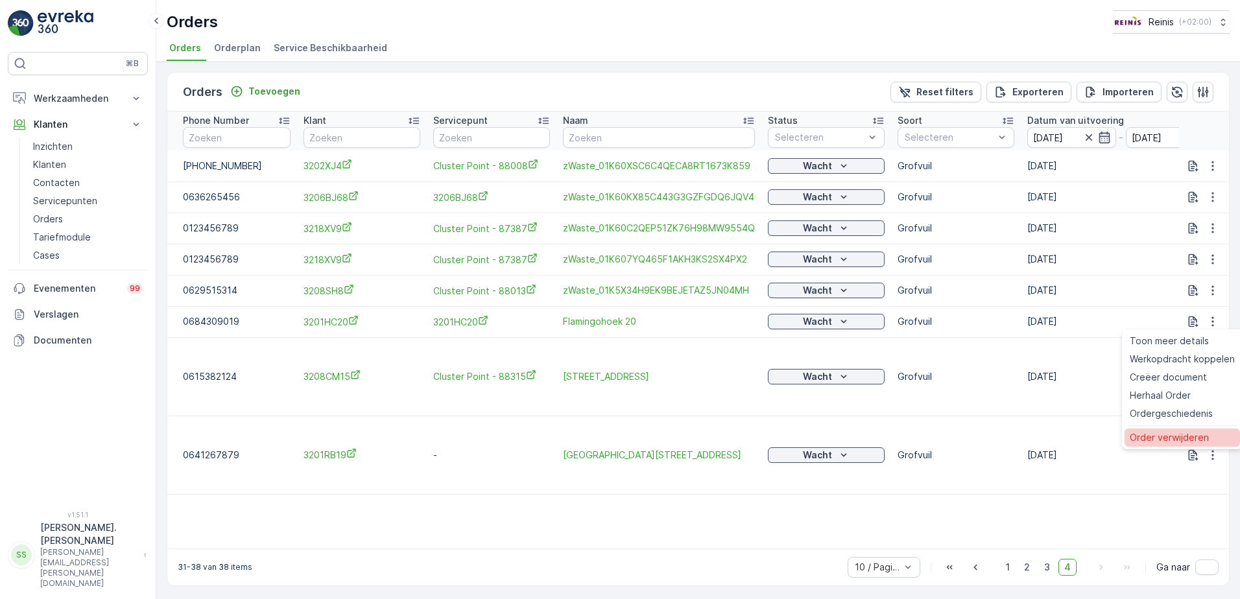
click at [1164, 435] on span "Order verwijderen" at bounding box center [1169, 437] width 79 height 13
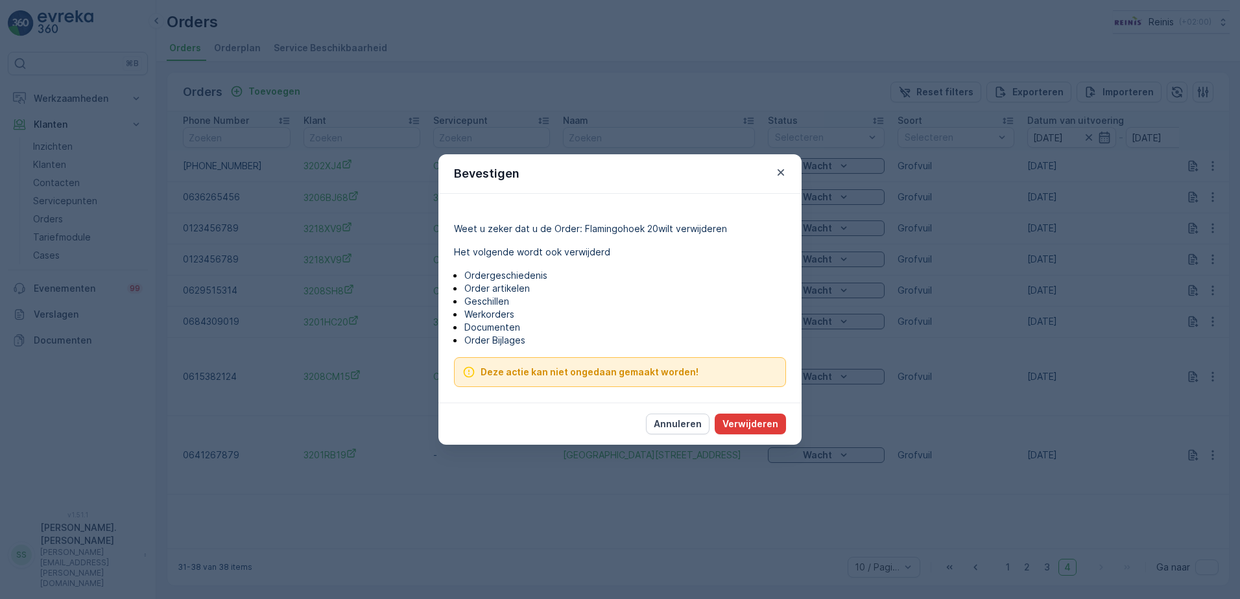
click at [741, 427] on p "Verwijderen" at bounding box center [751, 424] width 56 height 13
